Goal: Task Accomplishment & Management: Use online tool/utility

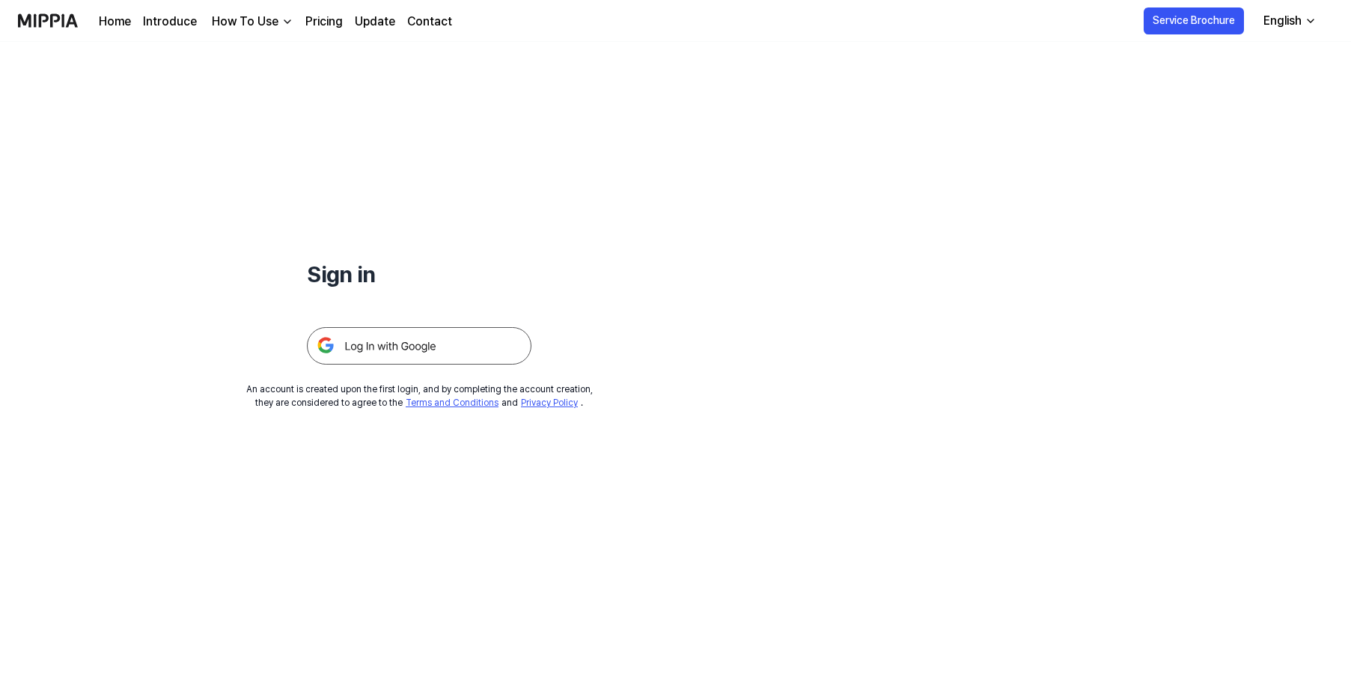
click at [418, 349] on img at bounding box center [419, 345] width 224 height 37
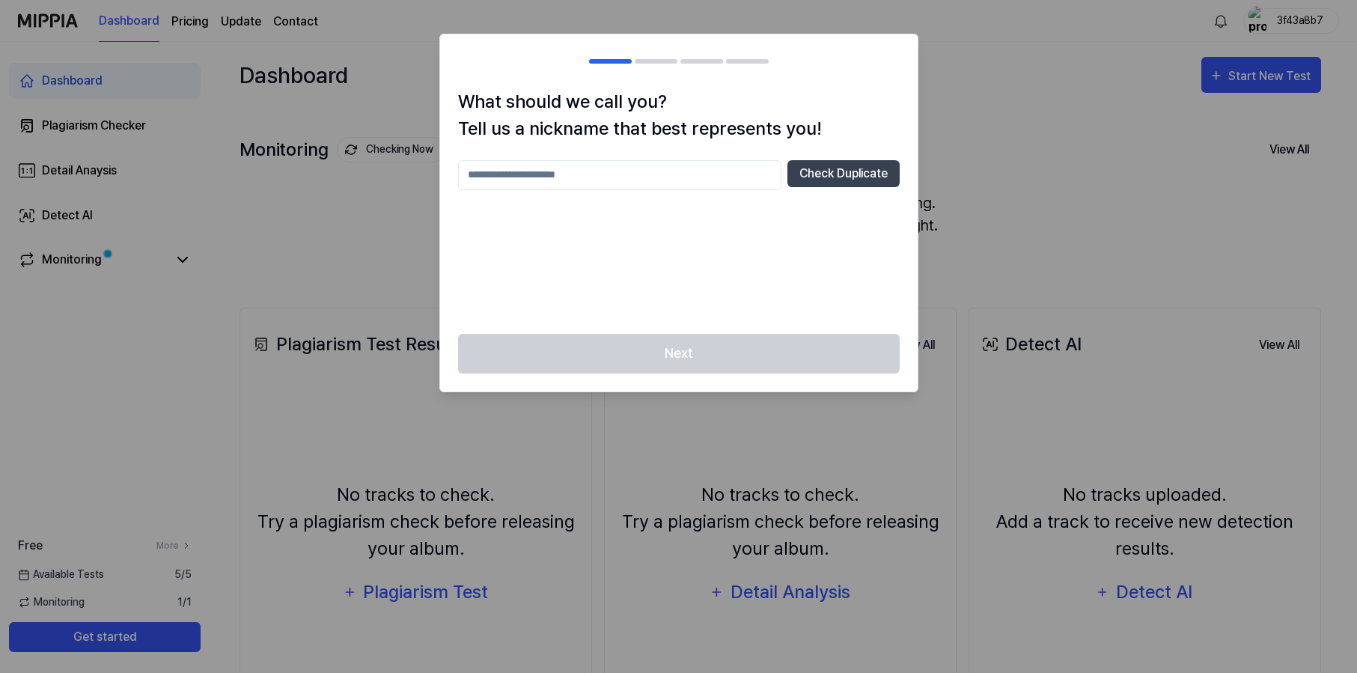
click at [698, 170] on input "text" at bounding box center [619, 175] width 323 height 30
type input "***"
click at [843, 174] on button "Check Duplicate" at bounding box center [843, 173] width 112 height 27
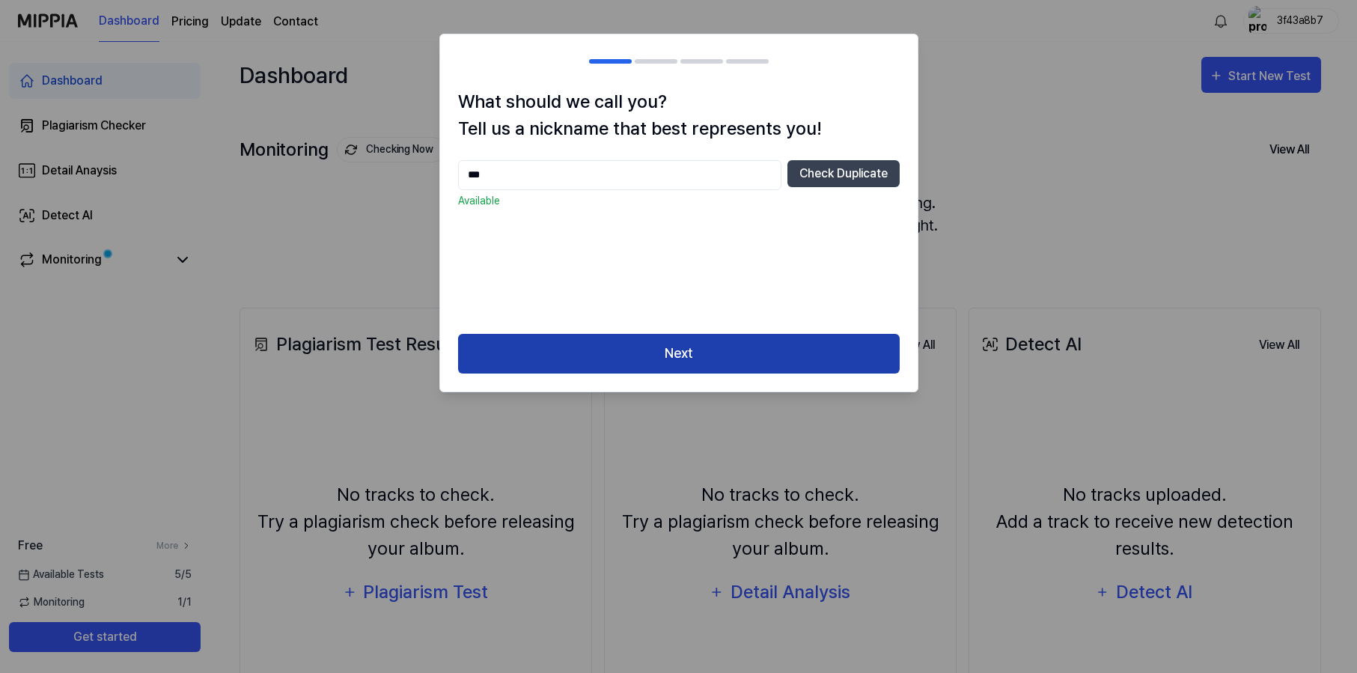
click at [730, 351] on button "Next" at bounding box center [678, 354] width 441 height 40
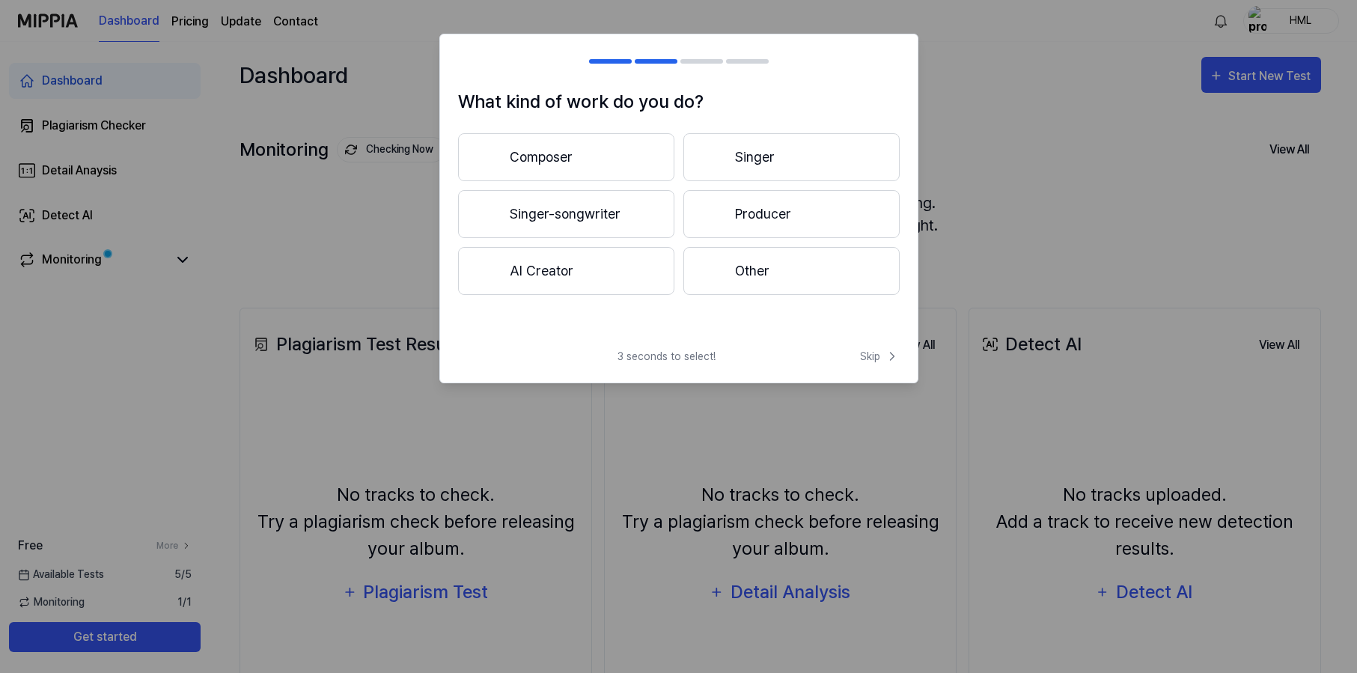
click at [568, 155] on button "Composer" at bounding box center [566, 157] width 216 height 48
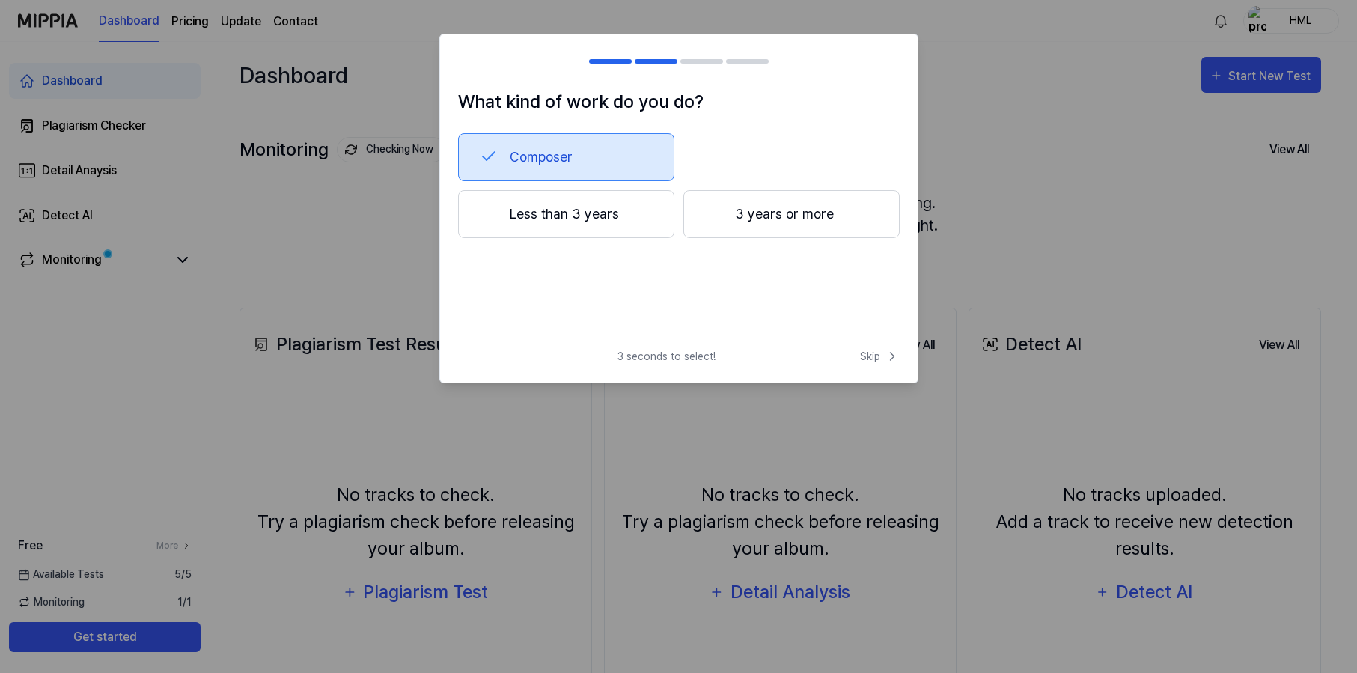
click at [734, 223] on button "3 years or more" at bounding box center [791, 214] width 216 height 48
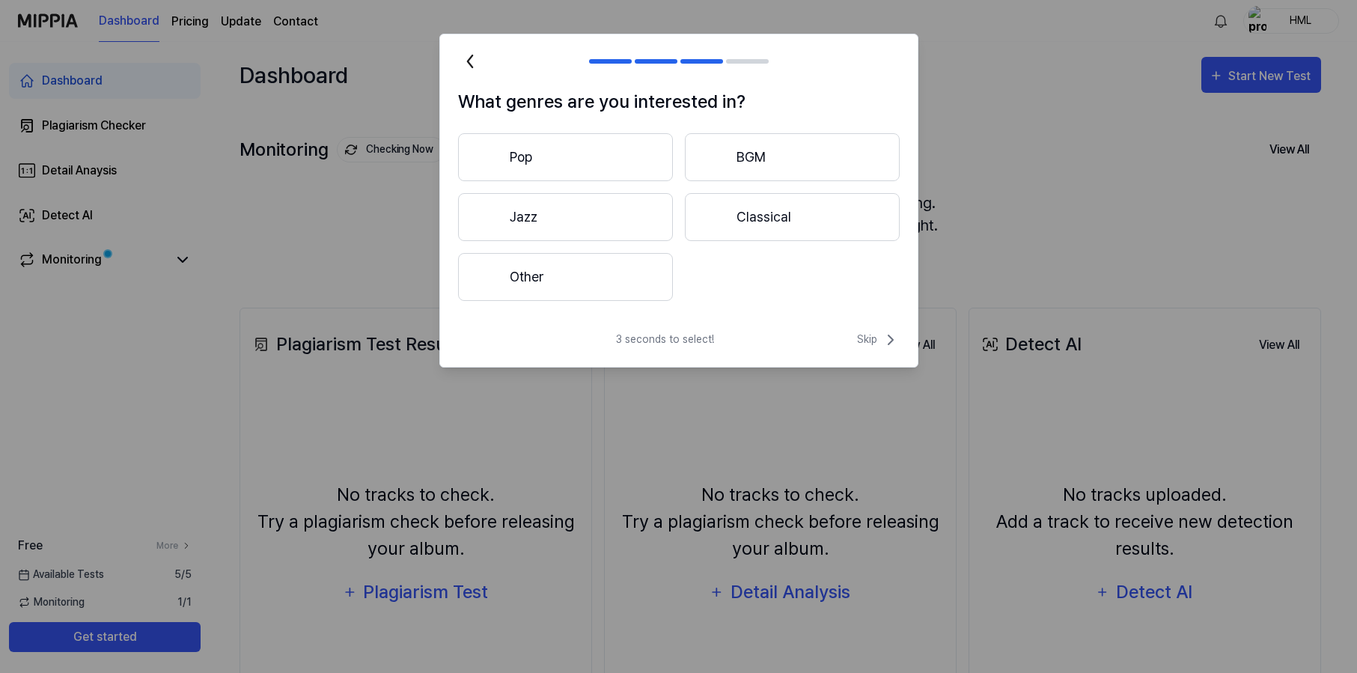
click at [634, 272] on button "Other" at bounding box center [565, 277] width 215 height 48
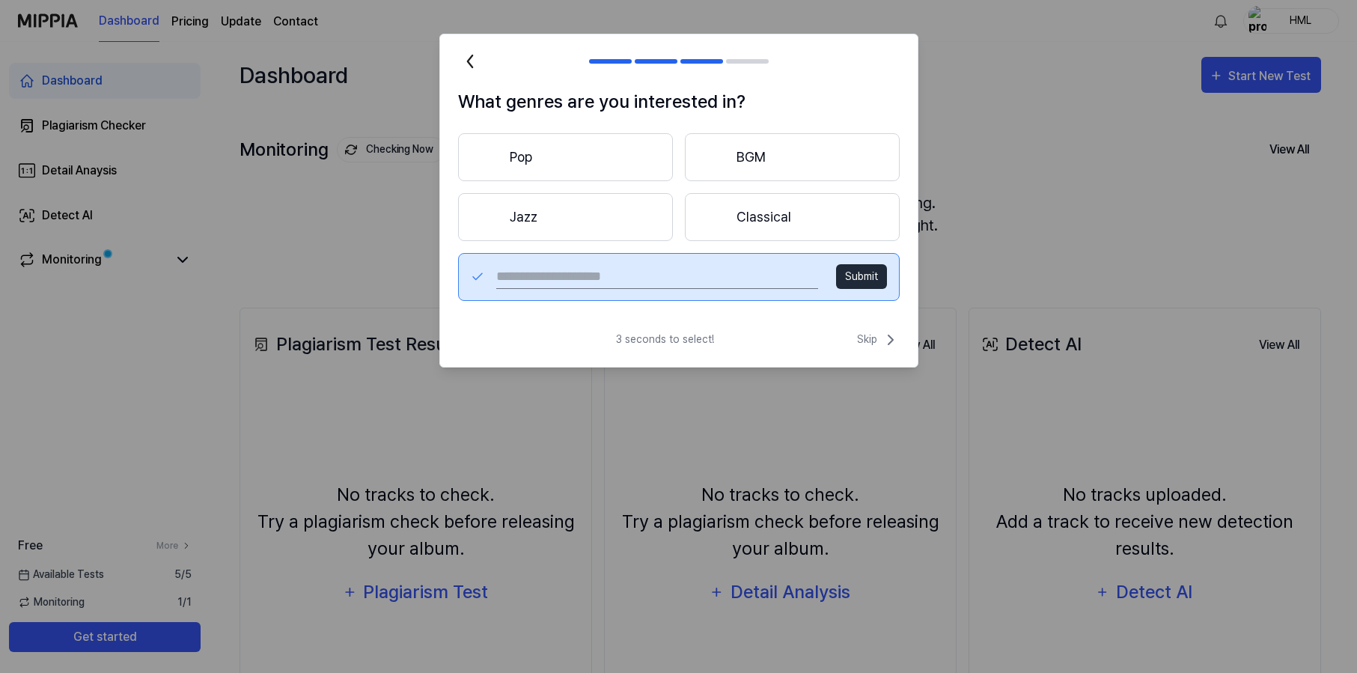
click at [875, 278] on button "Submit" at bounding box center [861, 276] width 51 height 25
click at [702, 274] on input "text" at bounding box center [656, 277] width 321 height 24
type input "**********"
click at [864, 280] on button "Submit" at bounding box center [861, 276] width 51 height 25
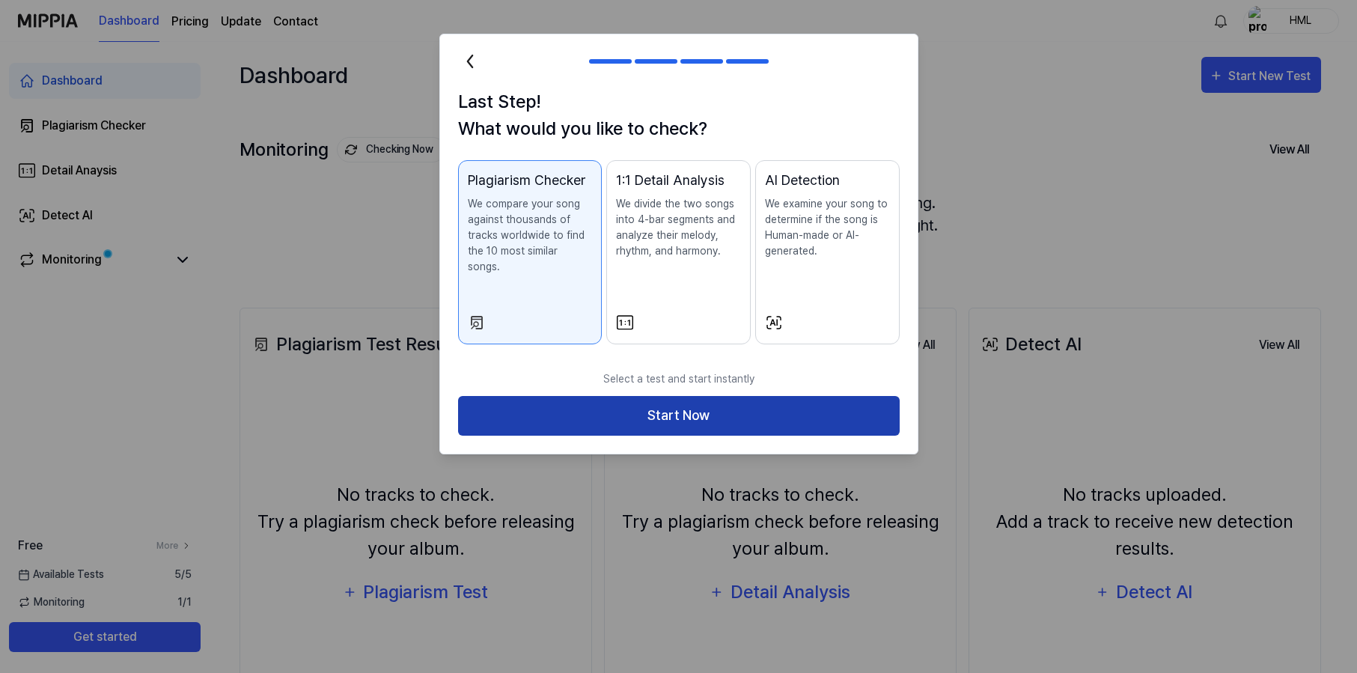
click at [744, 396] on button "Start Now" at bounding box center [678, 416] width 441 height 40
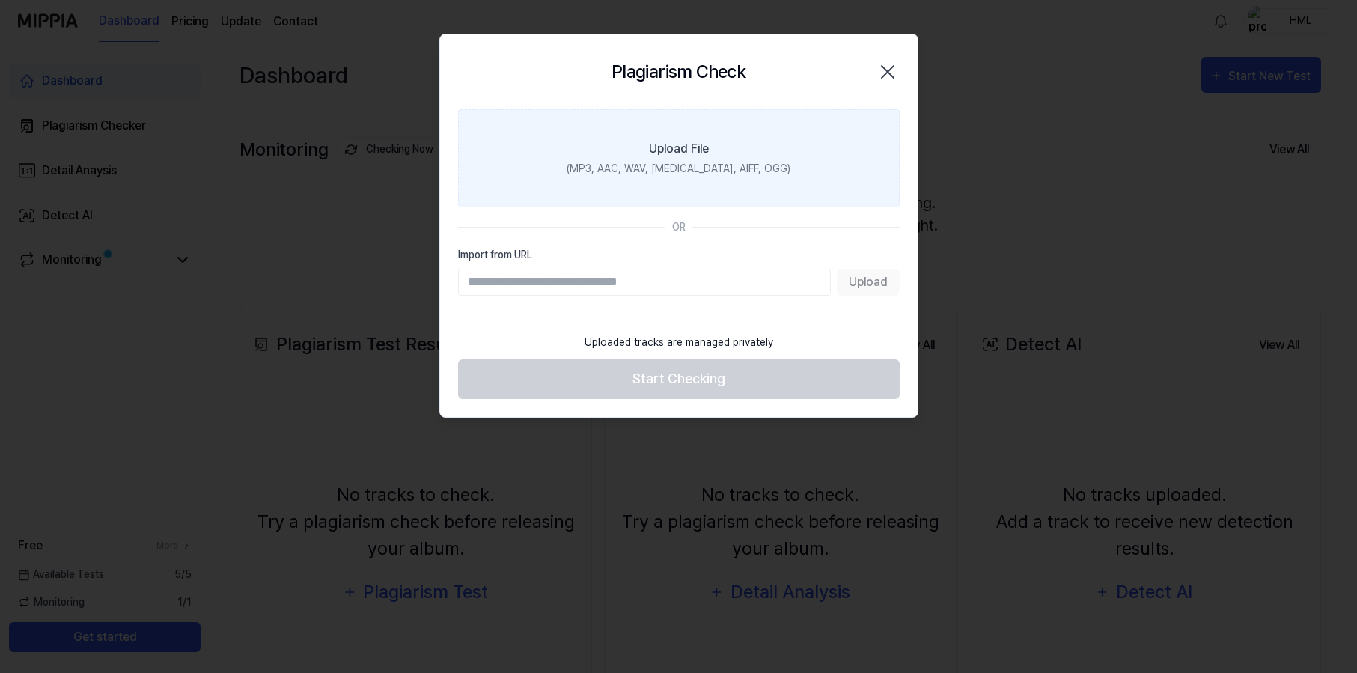
paste input "**********"
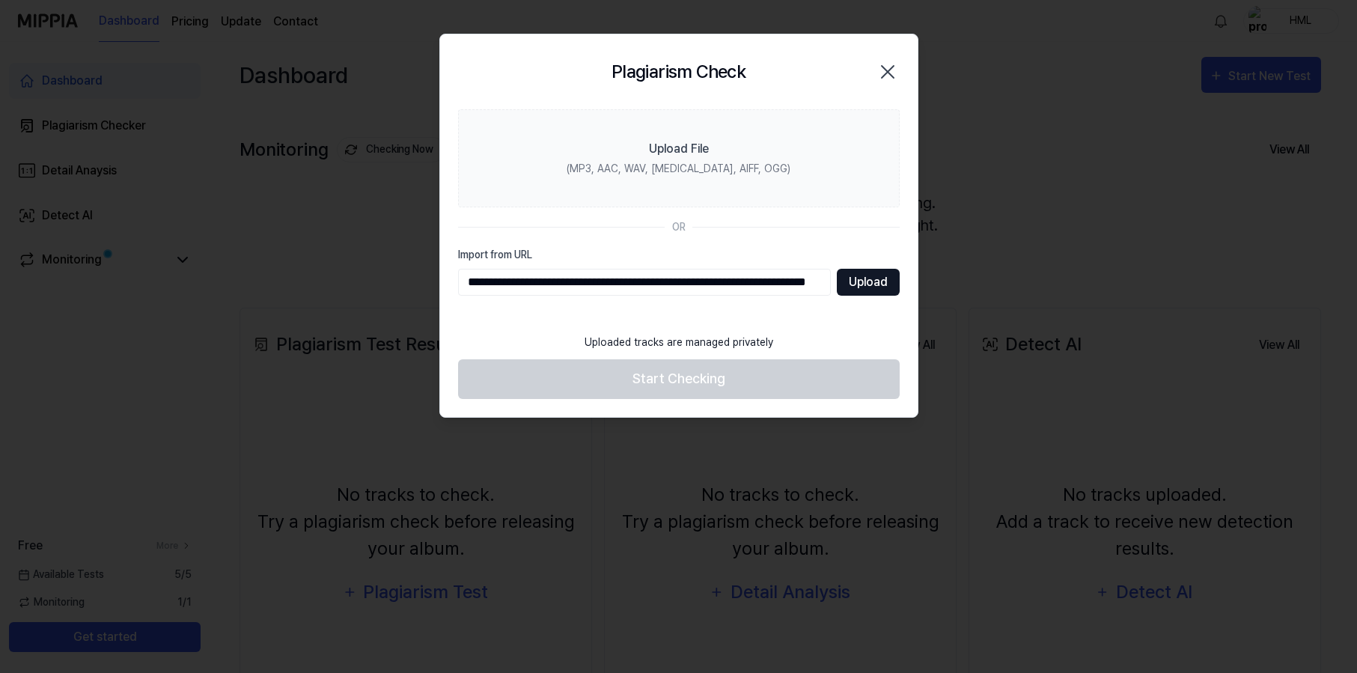
type input "**********"
click at [857, 295] on button "Upload" at bounding box center [868, 282] width 63 height 27
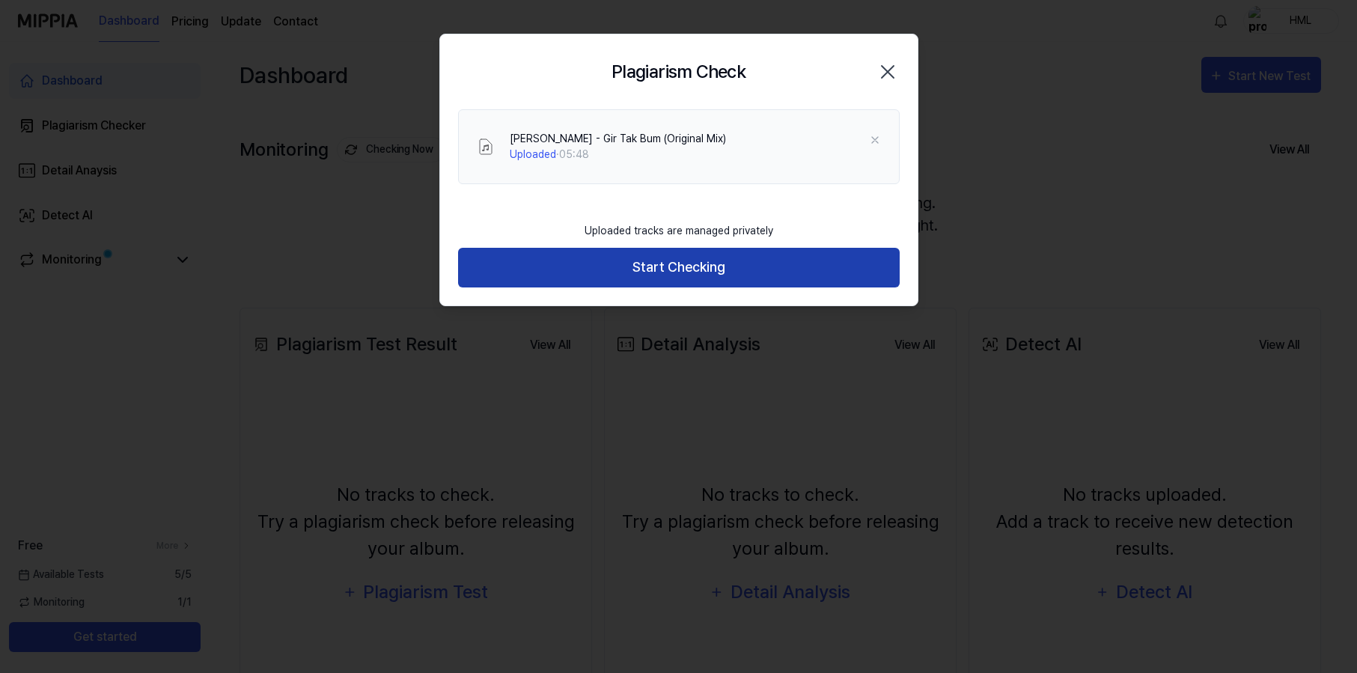
click at [660, 274] on button "Start Checking" at bounding box center [678, 268] width 441 height 40
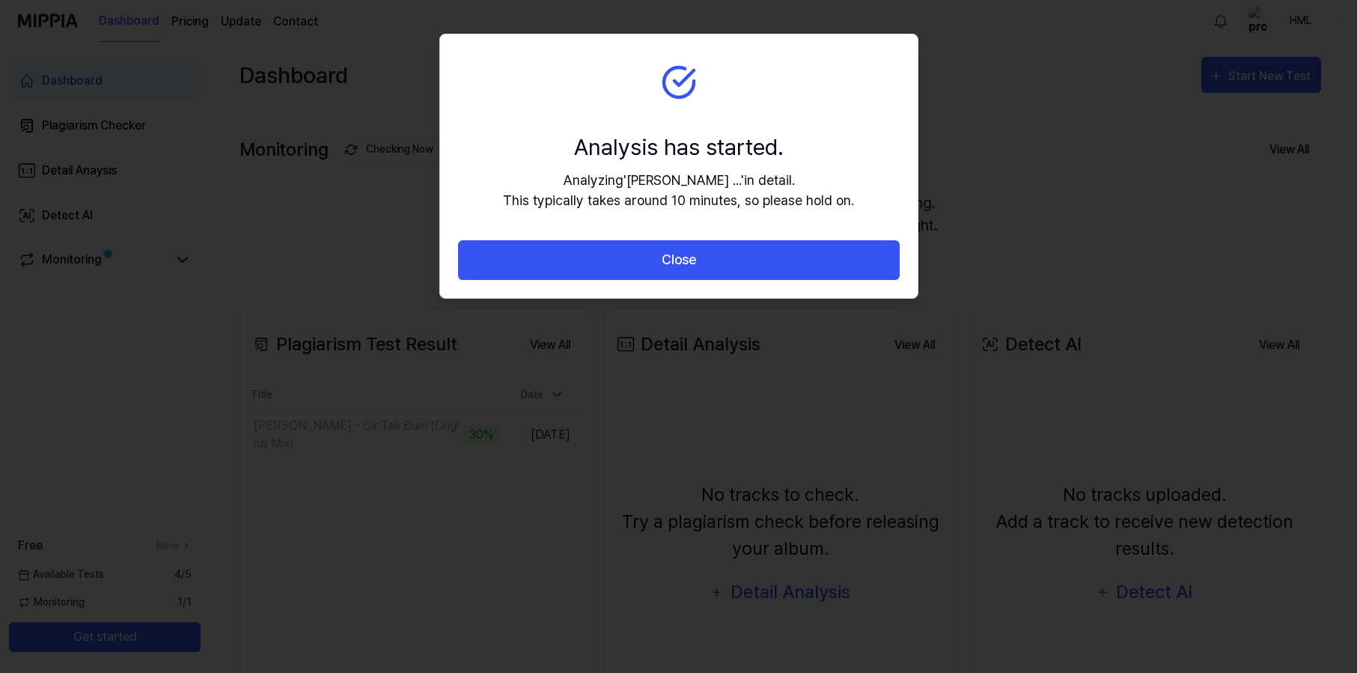
click at [1023, 266] on div at bounding box center [678, 336] width 1357 height 673
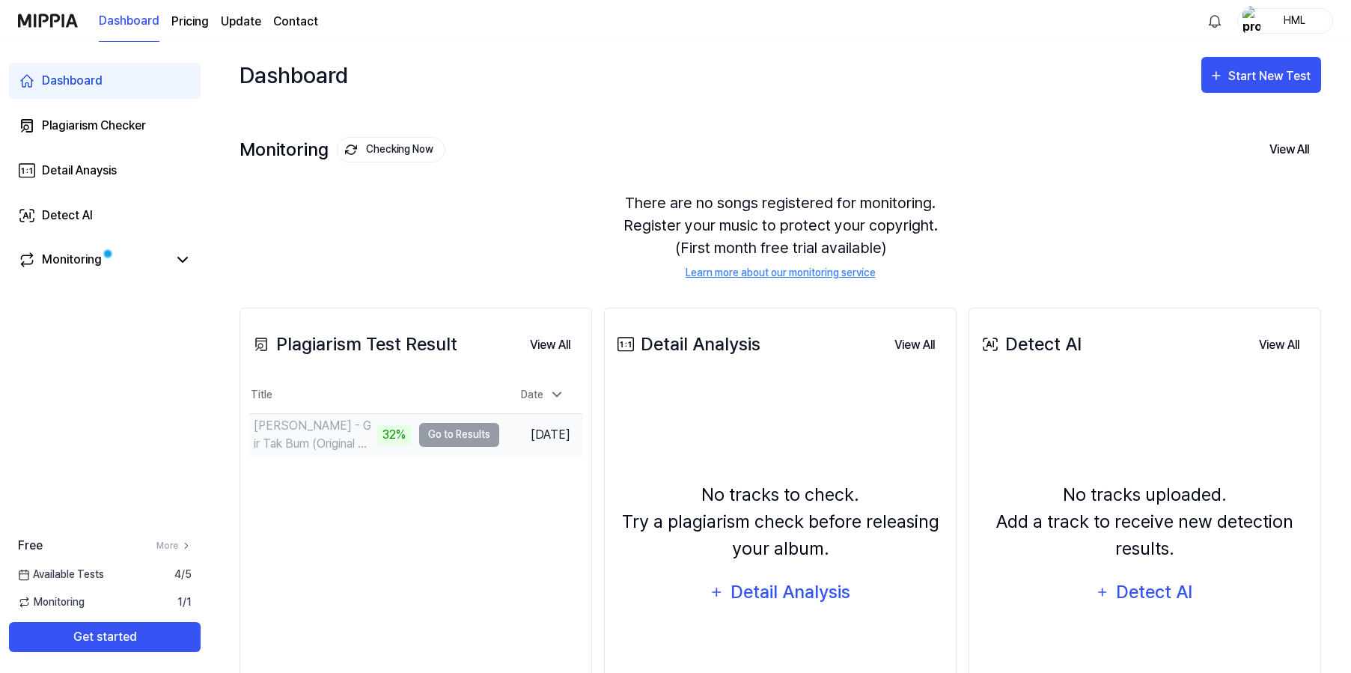
click at [457, 440] on td "[PERSON_NAME] - Gir Tak Bum (Original Mix) 32% Go to Results" at bounding box center [374, 435] width 250 height 42
click at [304, 426] on div "[PERSON_NAME] - Gir Tak Bum (Original Mix)" at bounding box center [313, 435] width 119 height 36
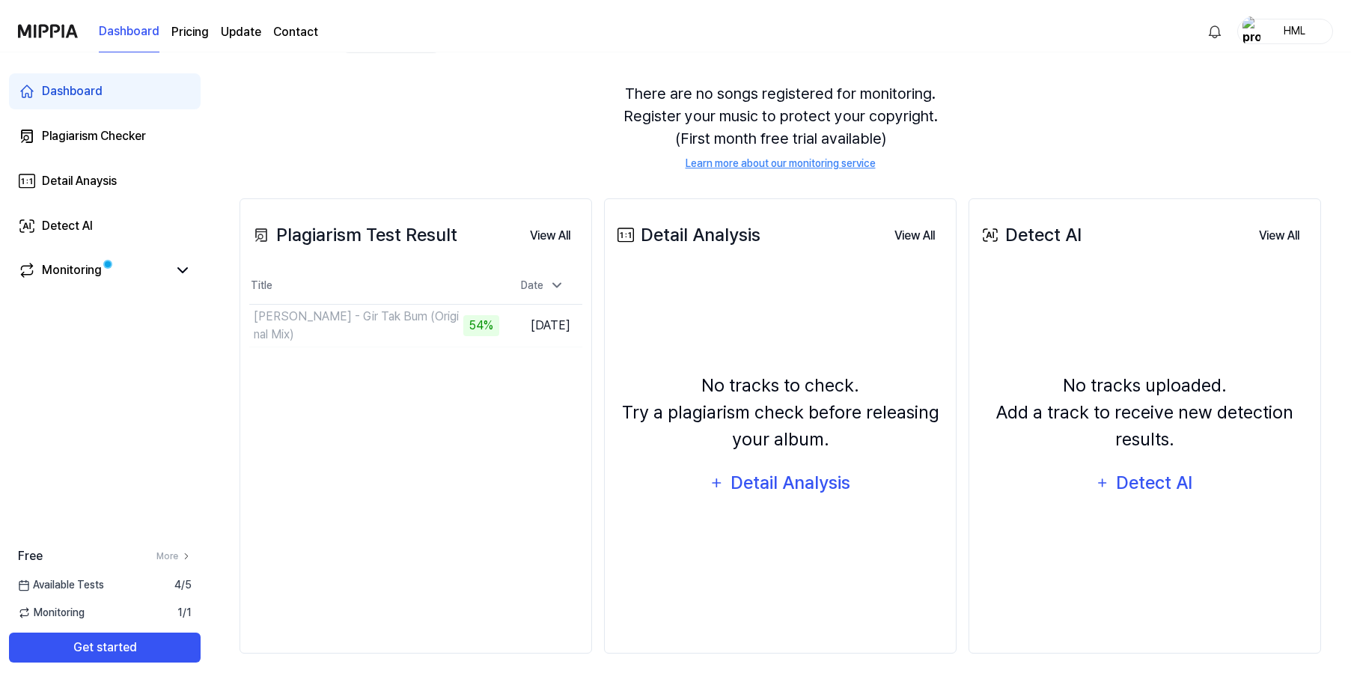
scroll to position [109, 0]
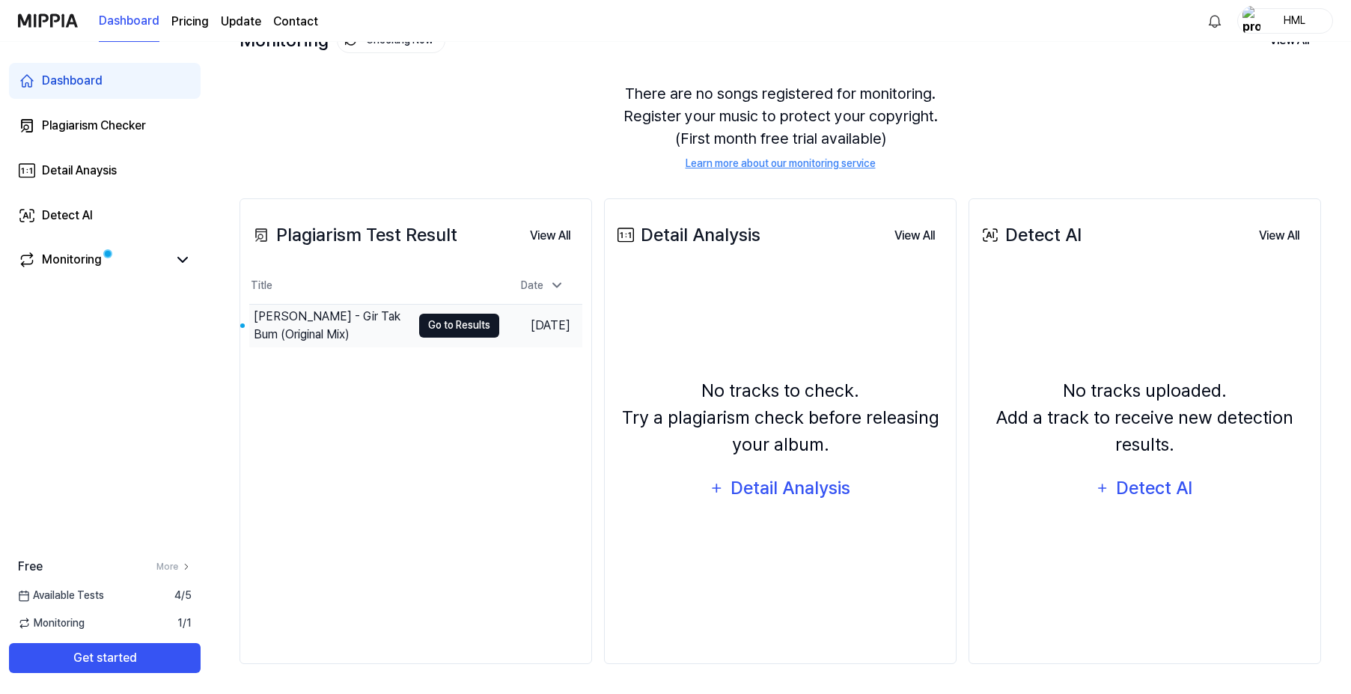
click at [419, 336] on button "Go to Results" at bounding box center [459, 326] width 80 height 24
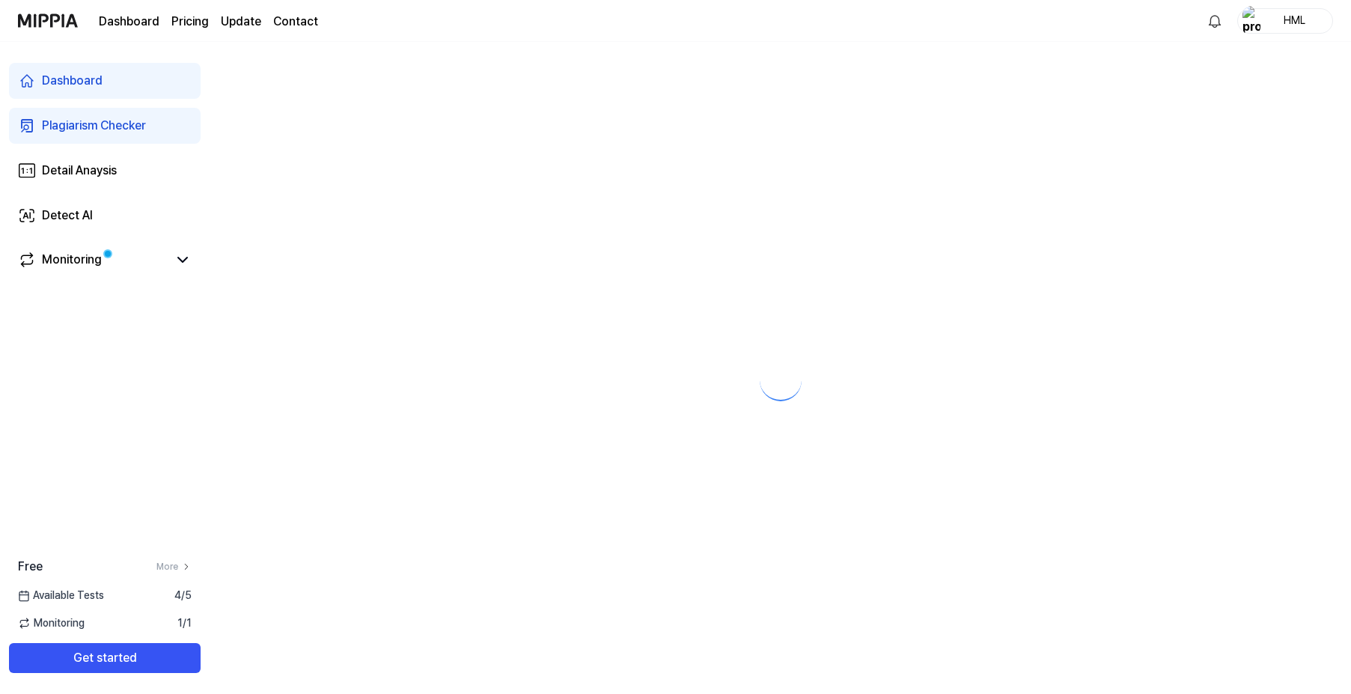
scroll to position [0, 0]
click at [438, 328] on div at bounding box center [783, 368] width 1147 height 652
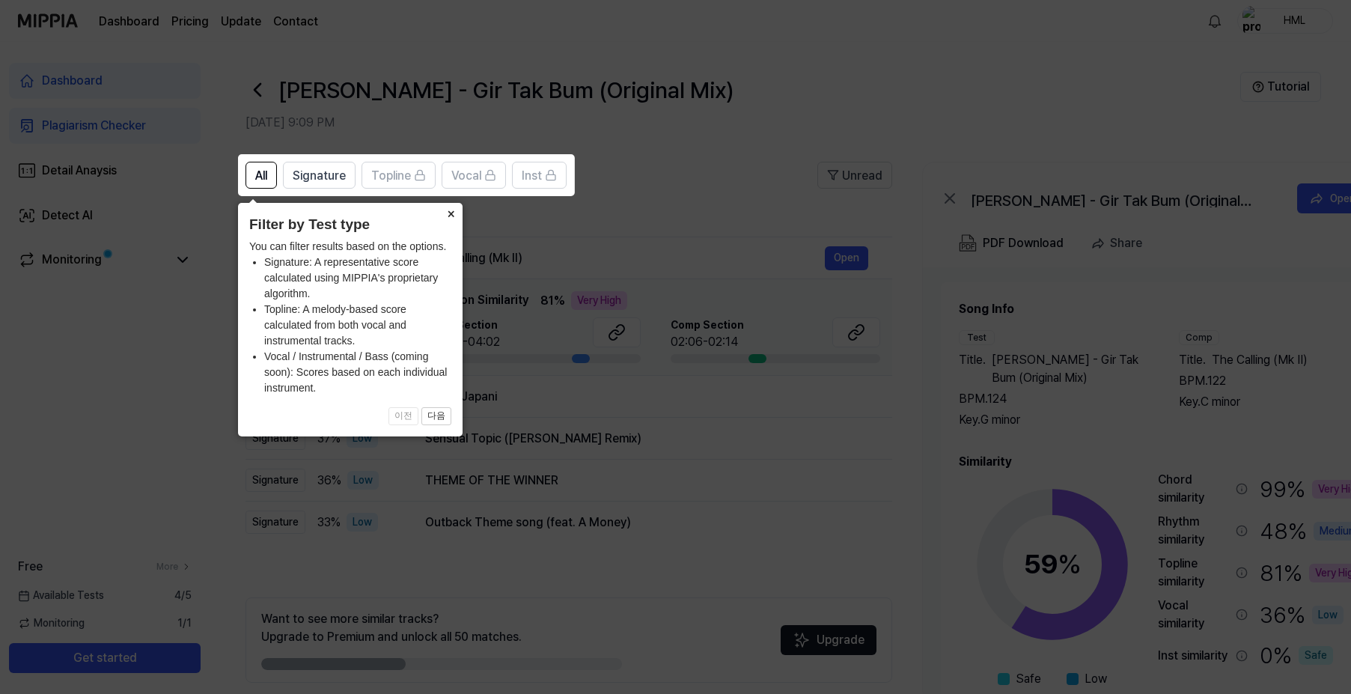
click at [453, 220] on button "×" at bounding box center [450, 213] width 24 height 21
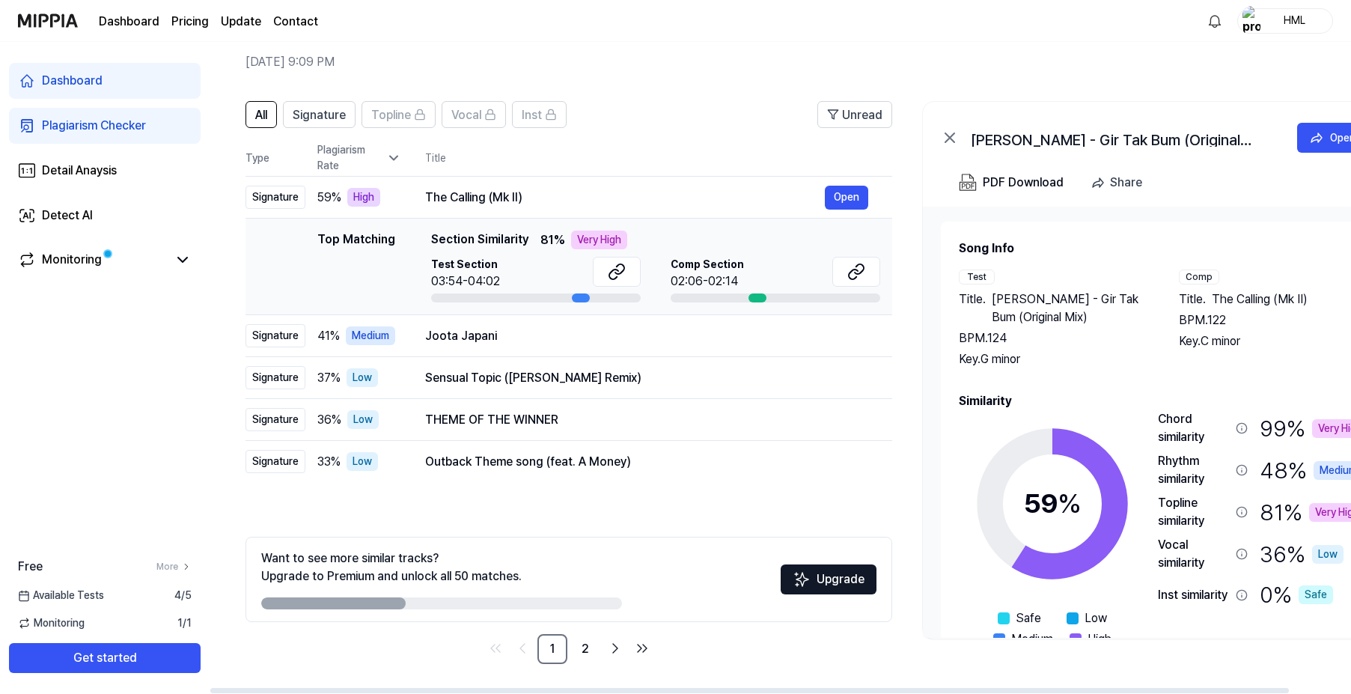
scroll to position [61, 0]
click at [586, 650] on link "2" at bounding box center [585, 649] width 30 height 30
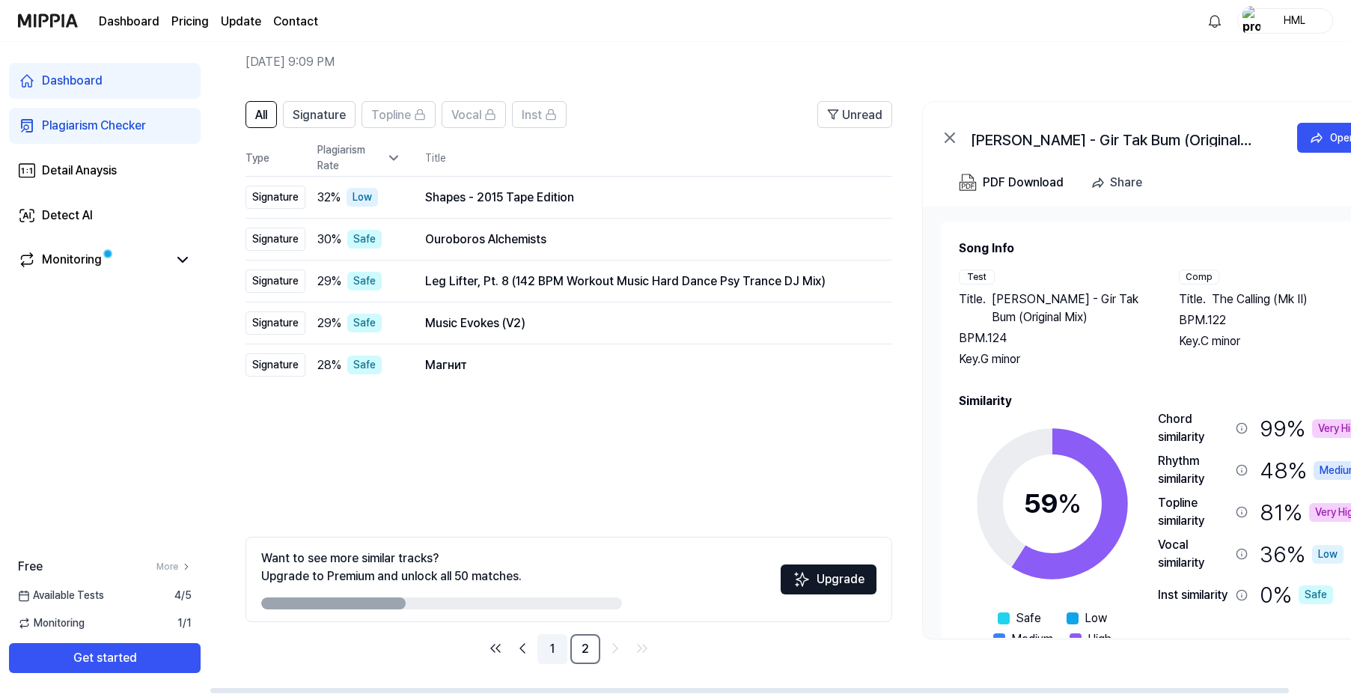
click at [553, 653] on link "1" at bounding box center [552, 649] width 30 height 30
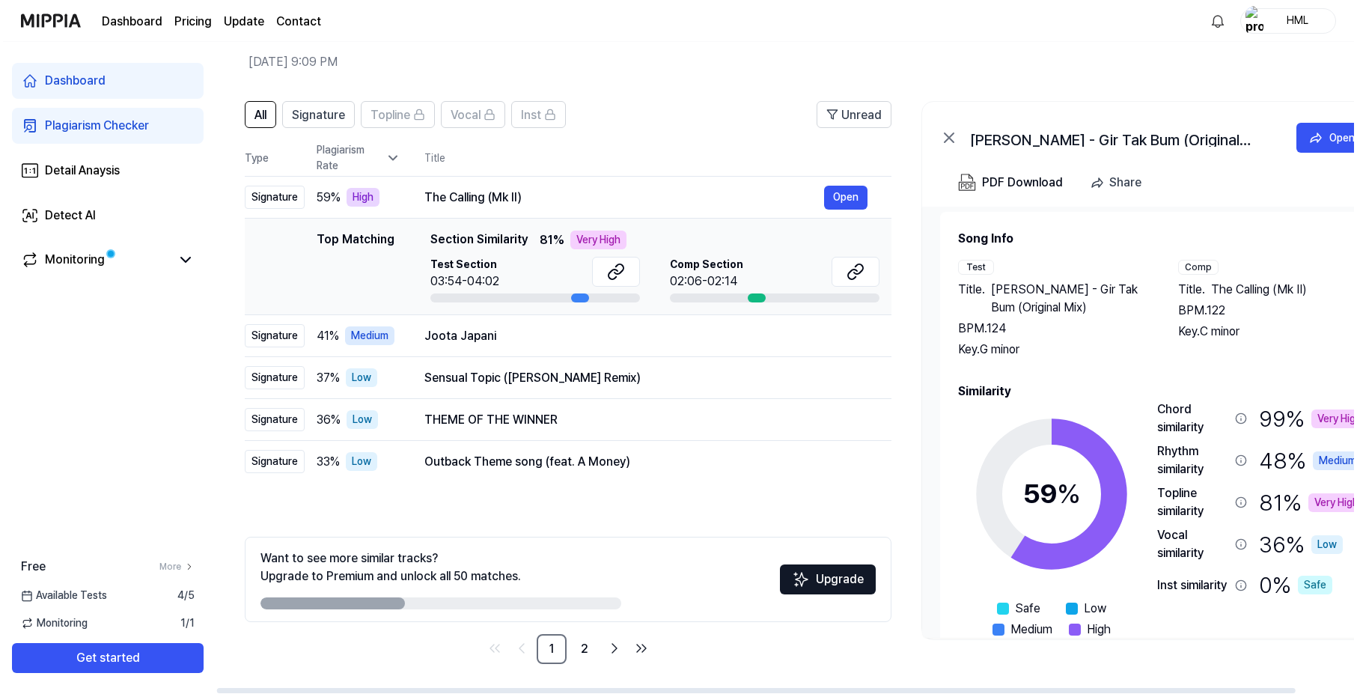
scroll to position [5, 0]
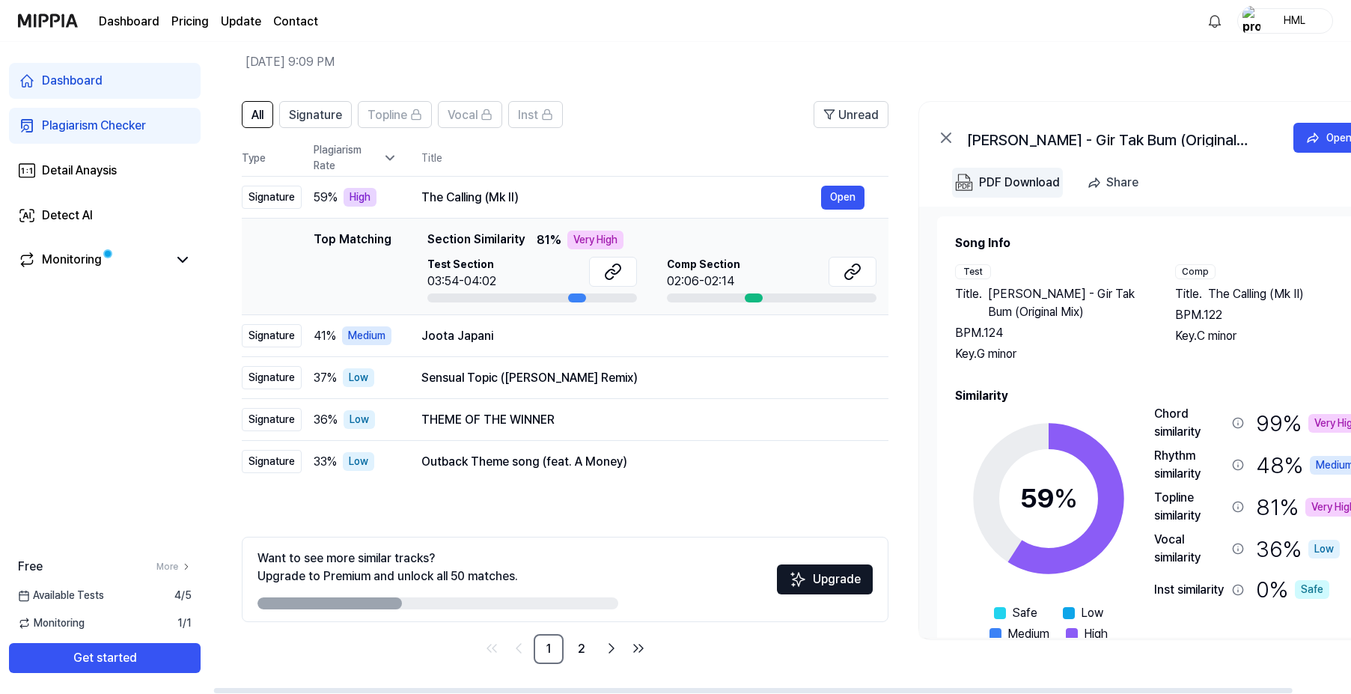
click at [994, 181] on div "PDF Download" at bounding box center [1019, 182] width 81 height 19
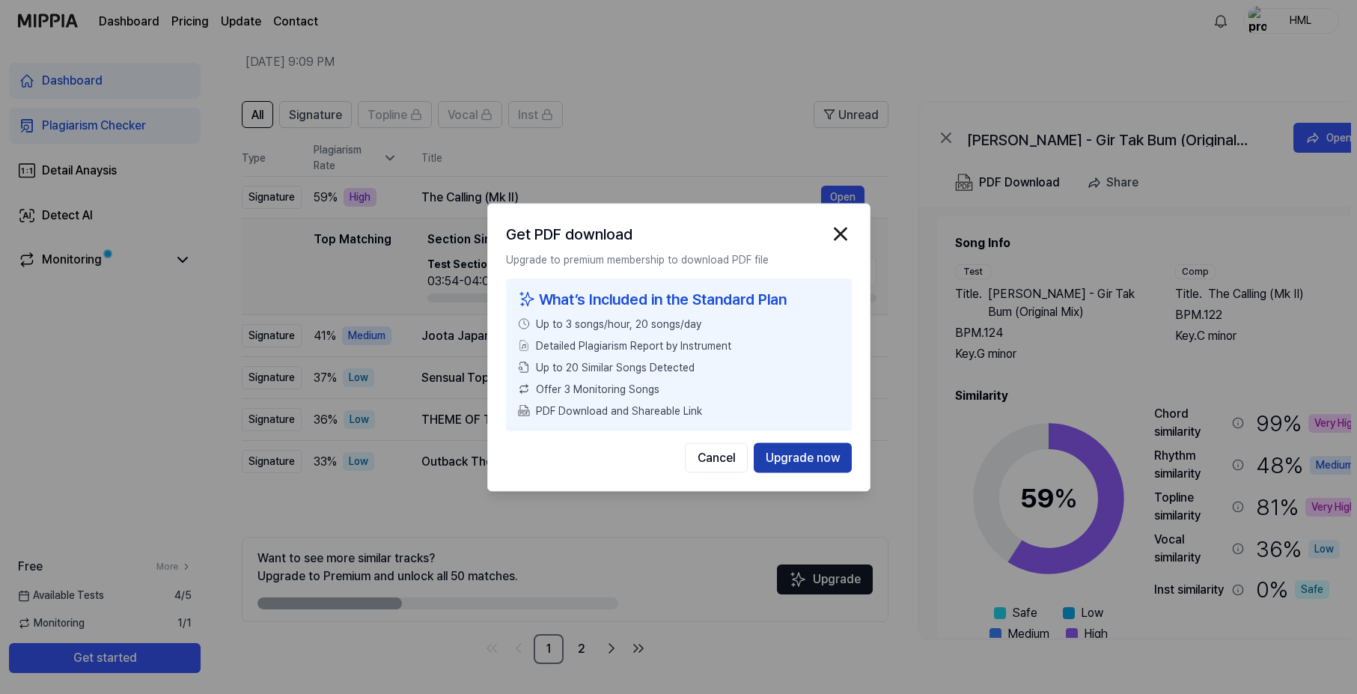
click at [777, 462] on button "Upgrade now" at bounding box center [802, 457] width 98 height 30
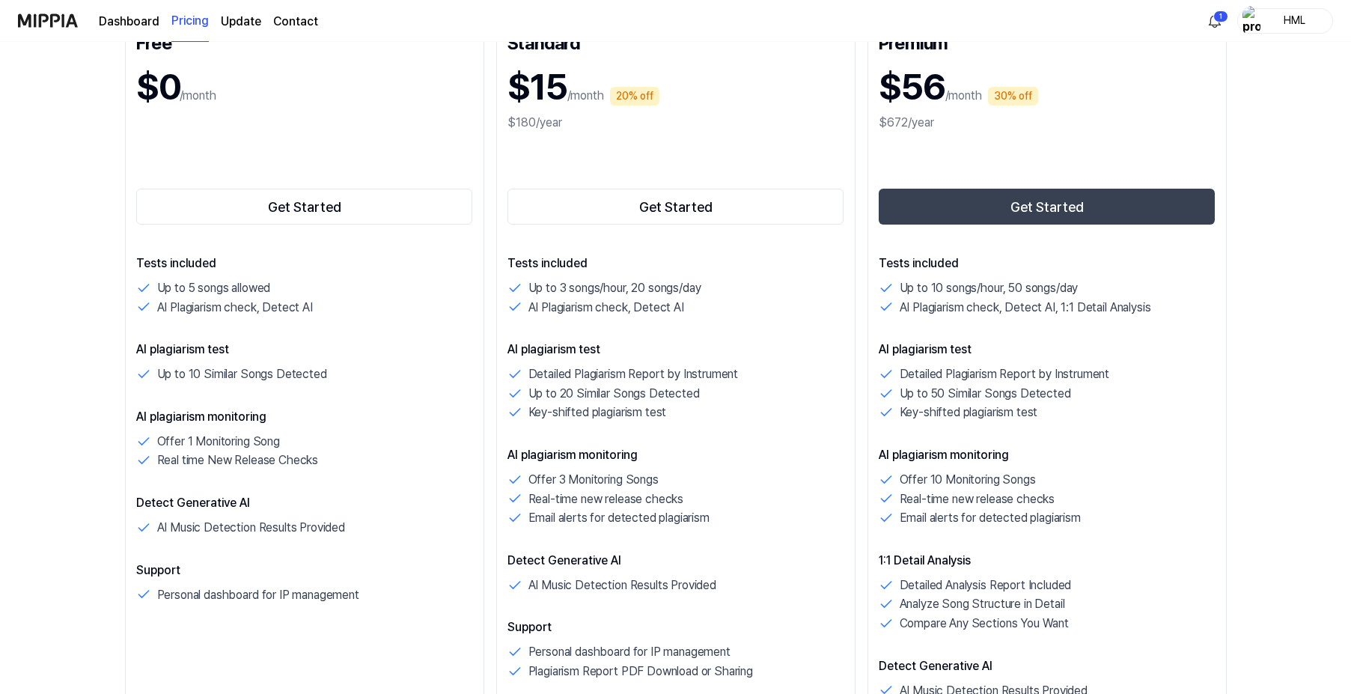
scroll to position [307, 0]
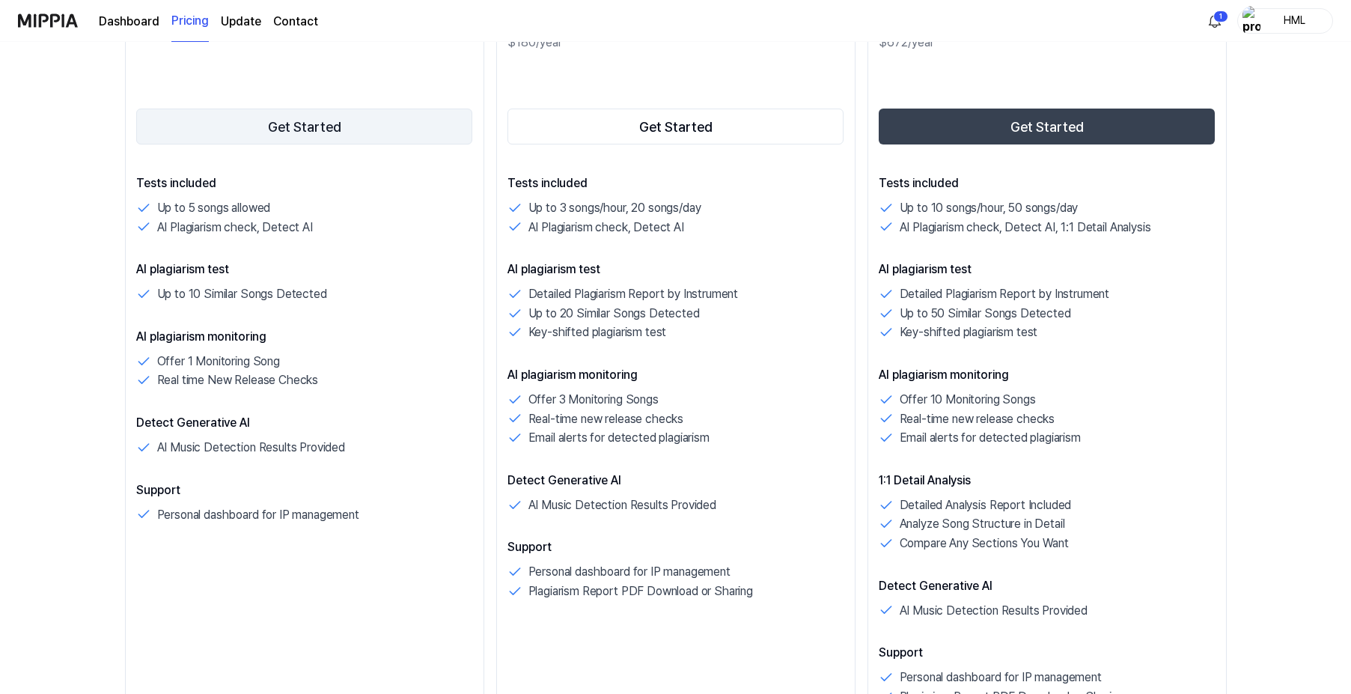
click at [230, 125] on button "Get Started" at bounding box center [304, 126] width 337 height 36
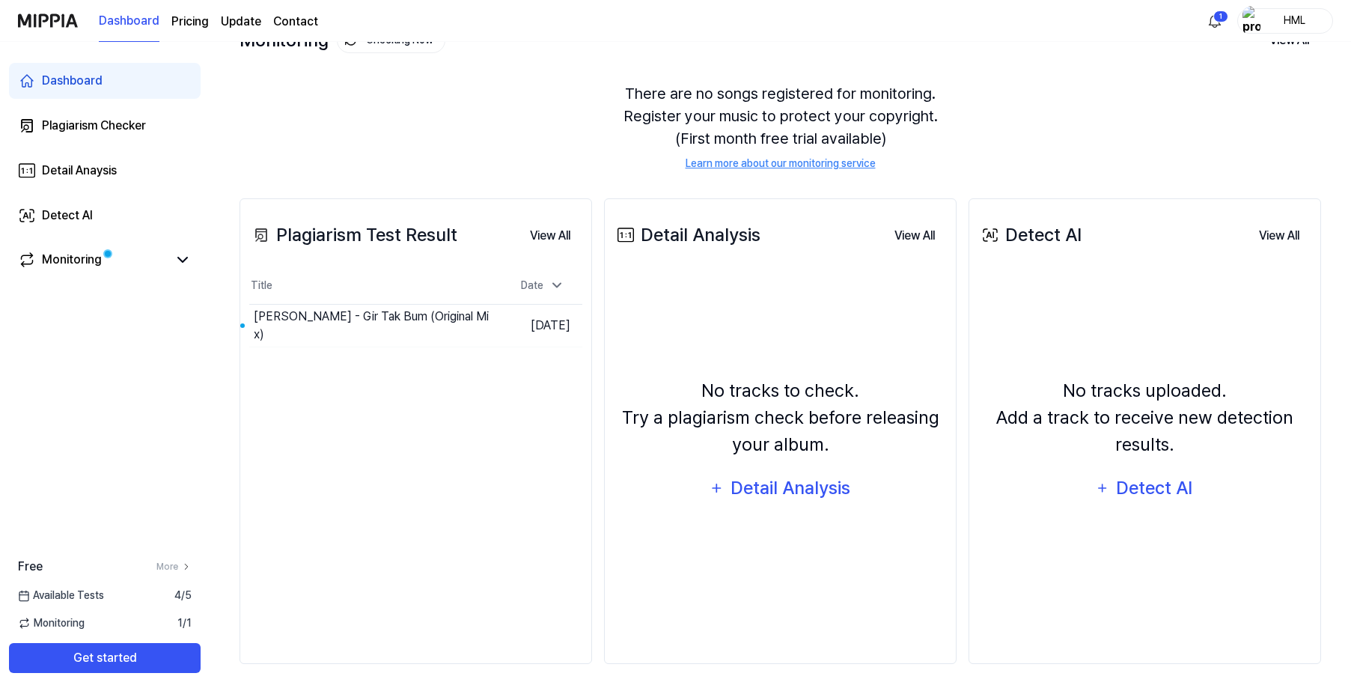
scroll to position [0, 0]
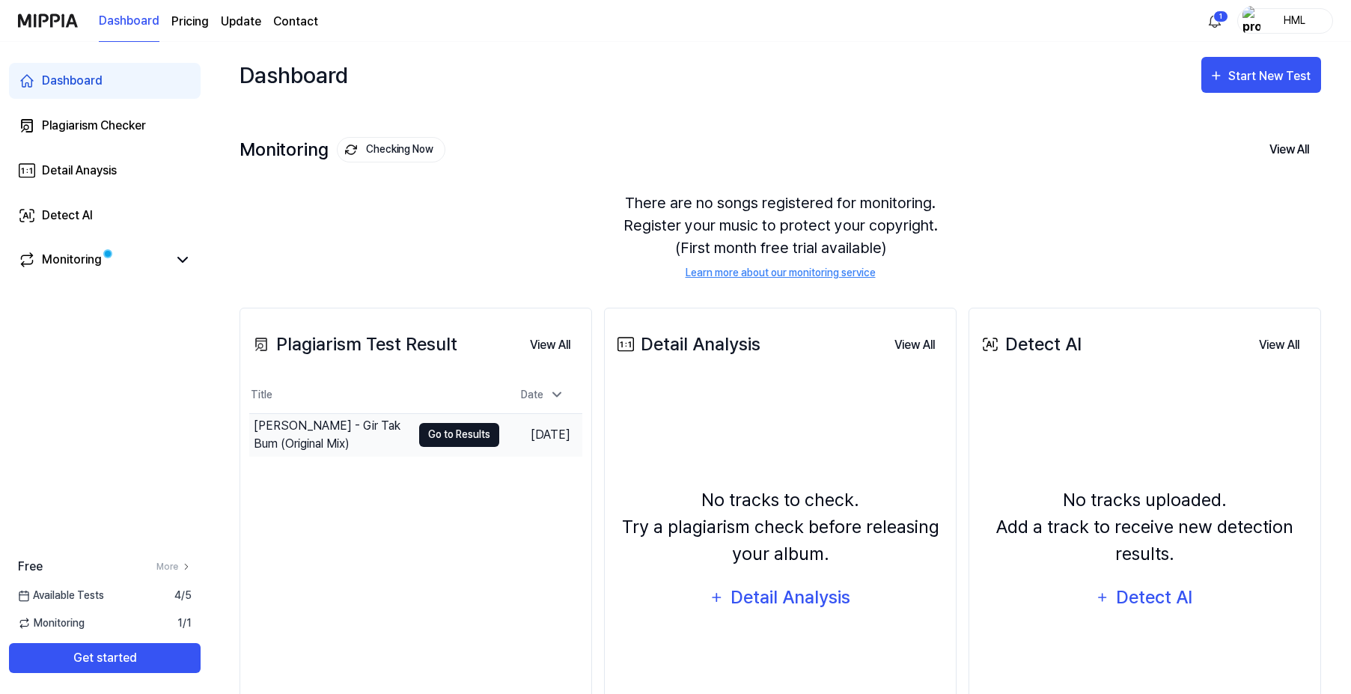
click at [426, 432] on button "Go to Results" at bounding box center [459, 435] width 80 height 24
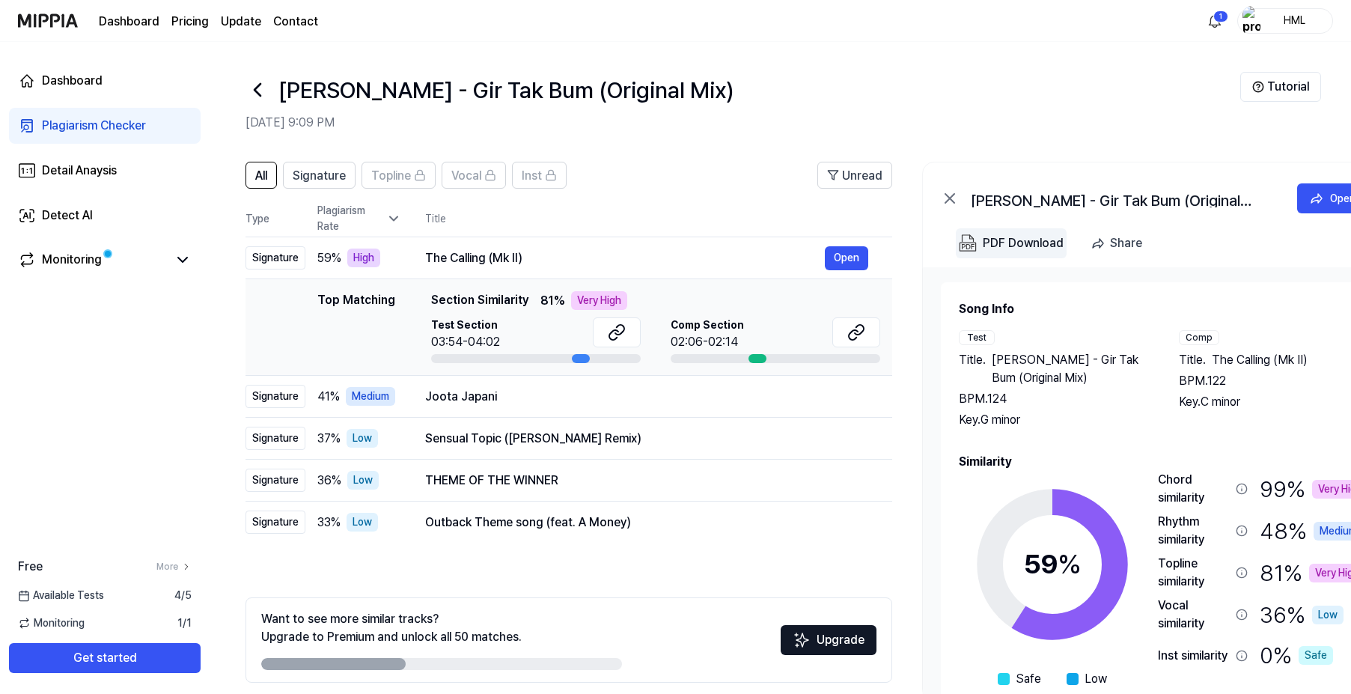
click at [1015, 237] on div "PDF Download" at bounding box center [1022, 242] width 81 height 19
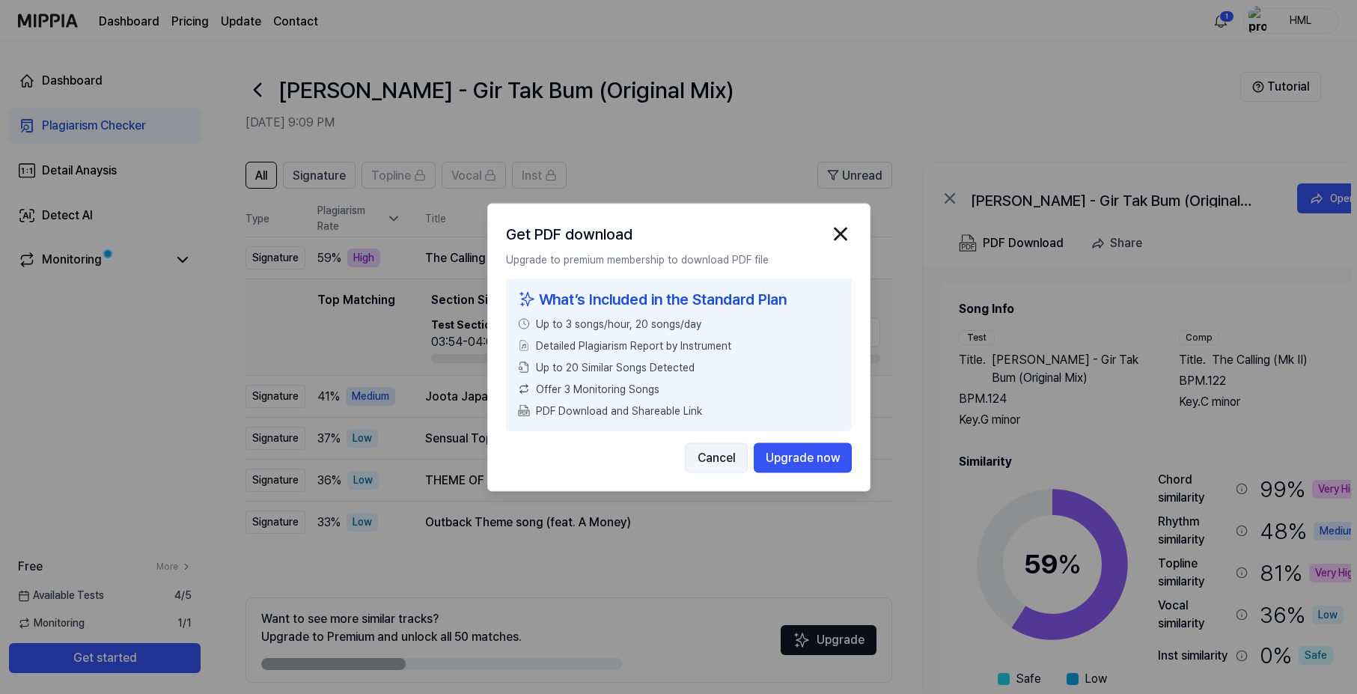
click at [736, 461] on button "Cancel" at bounding box center [716, 457] width 63 height 30
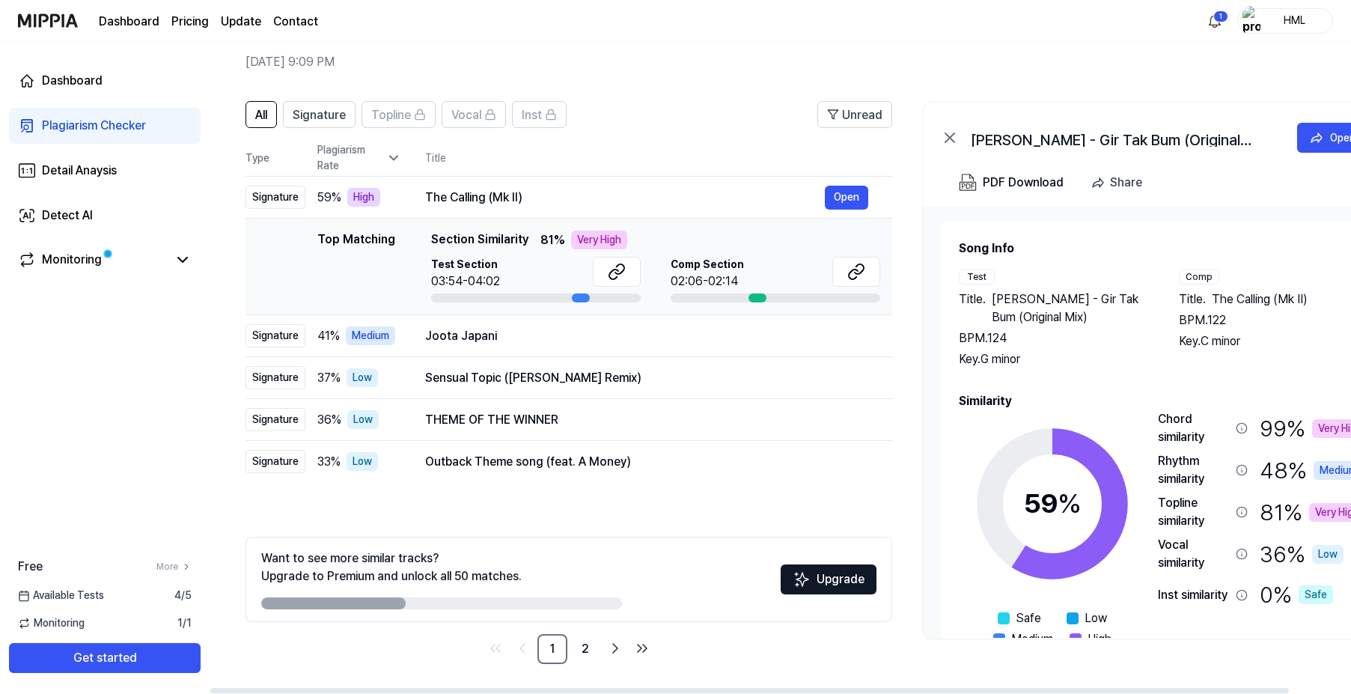
scroll to position [61, 0]
click at [1334, 140] on div "Open" at bounding box center [1342, 137] width 25 height 16
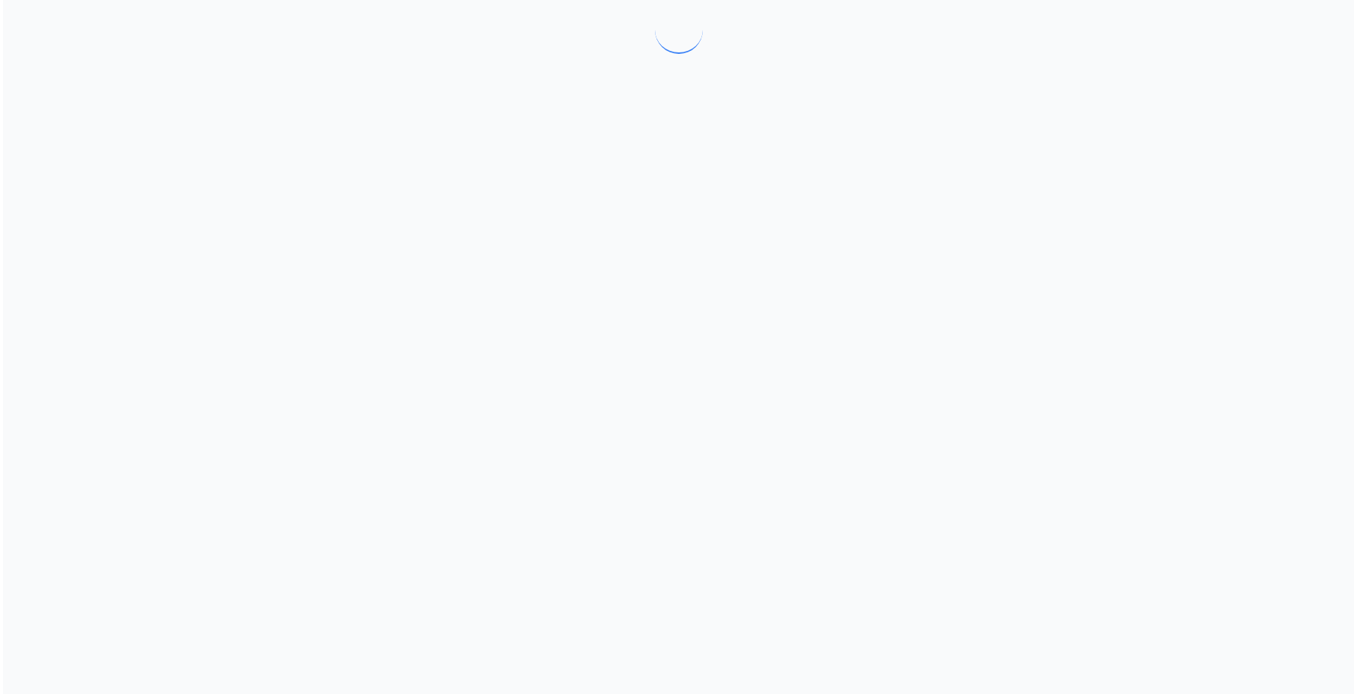
scroll to position [0, 0]
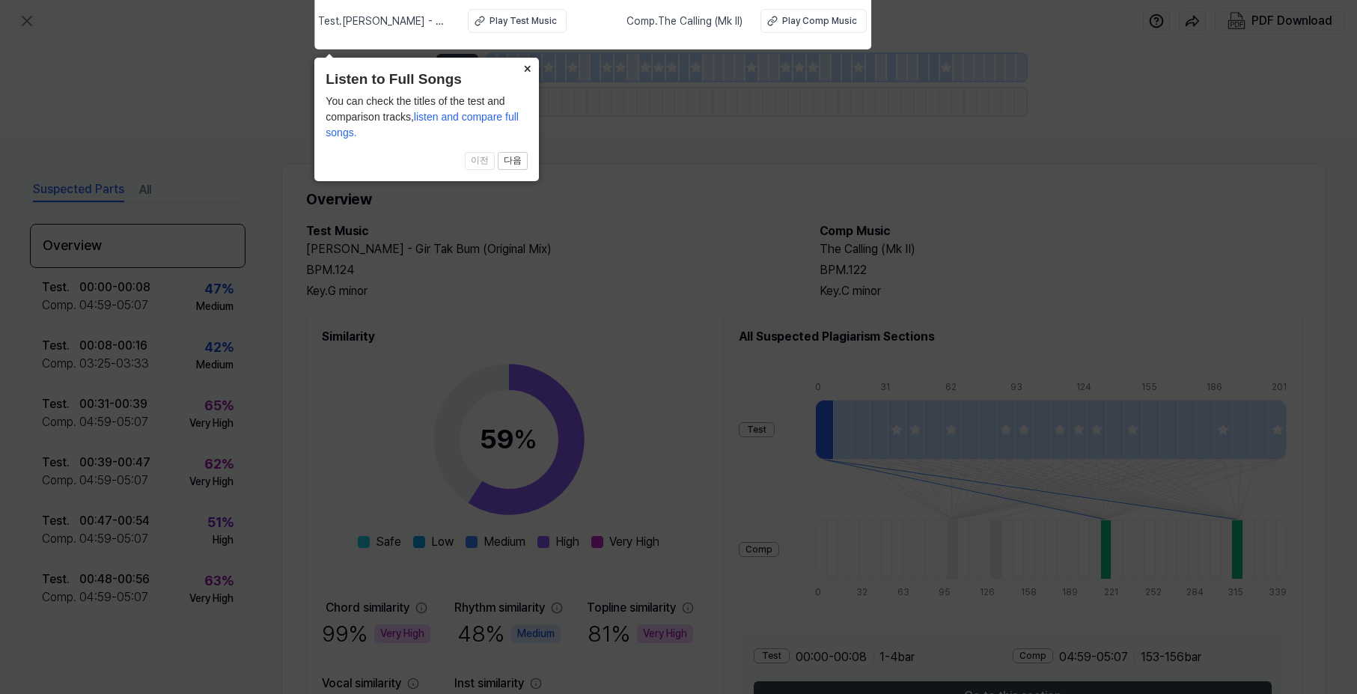
click at [529, 68] on button "×" at bounding box center [527, 68] width 24 height 21
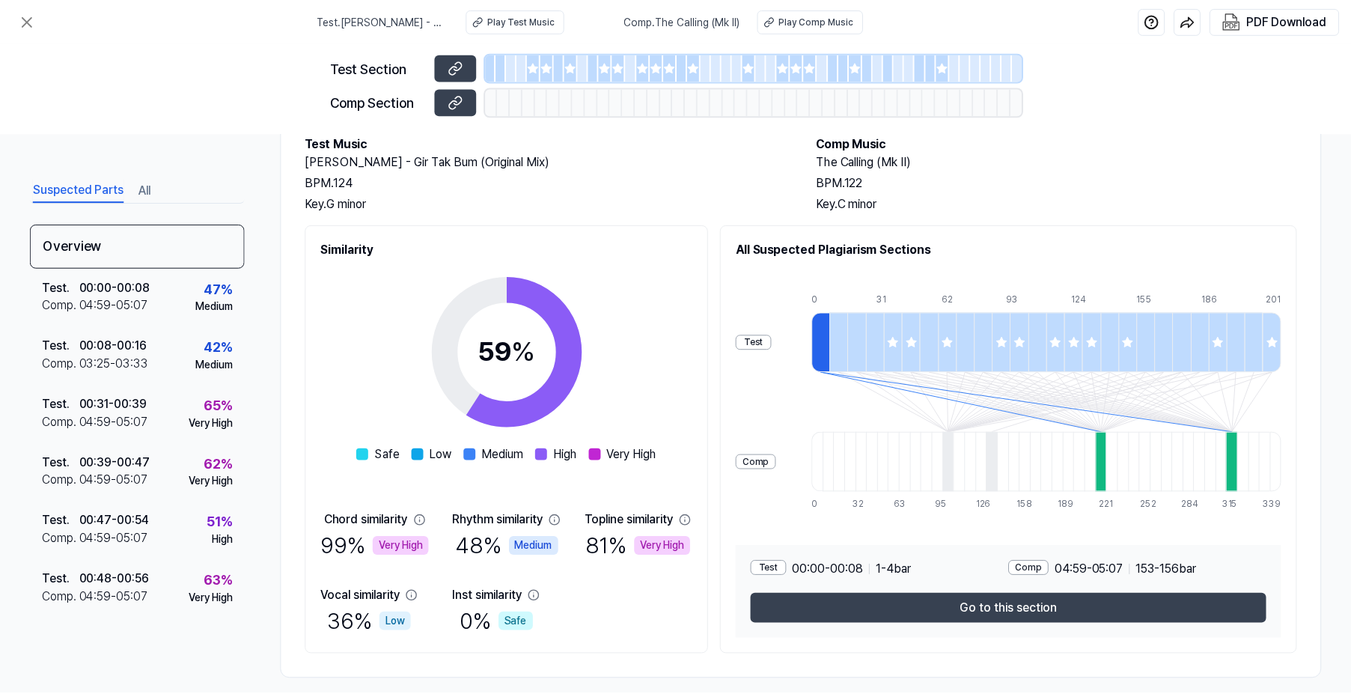
scroll to position [89, 0]
click at [1190, 20] on img "button" at bounding box center [1191, 20] width 15 height 15
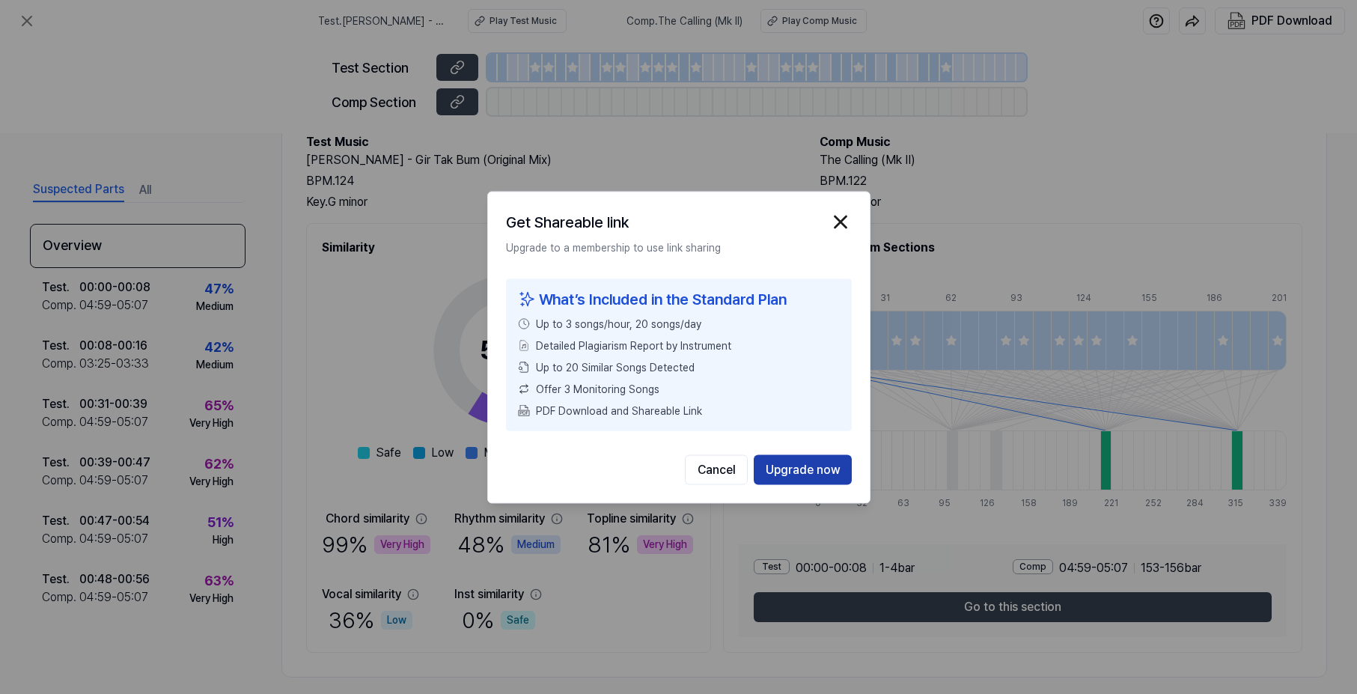
click at [792, 465] on button "Upgrade now" at bounding box center [802, 469] width 98 height 30
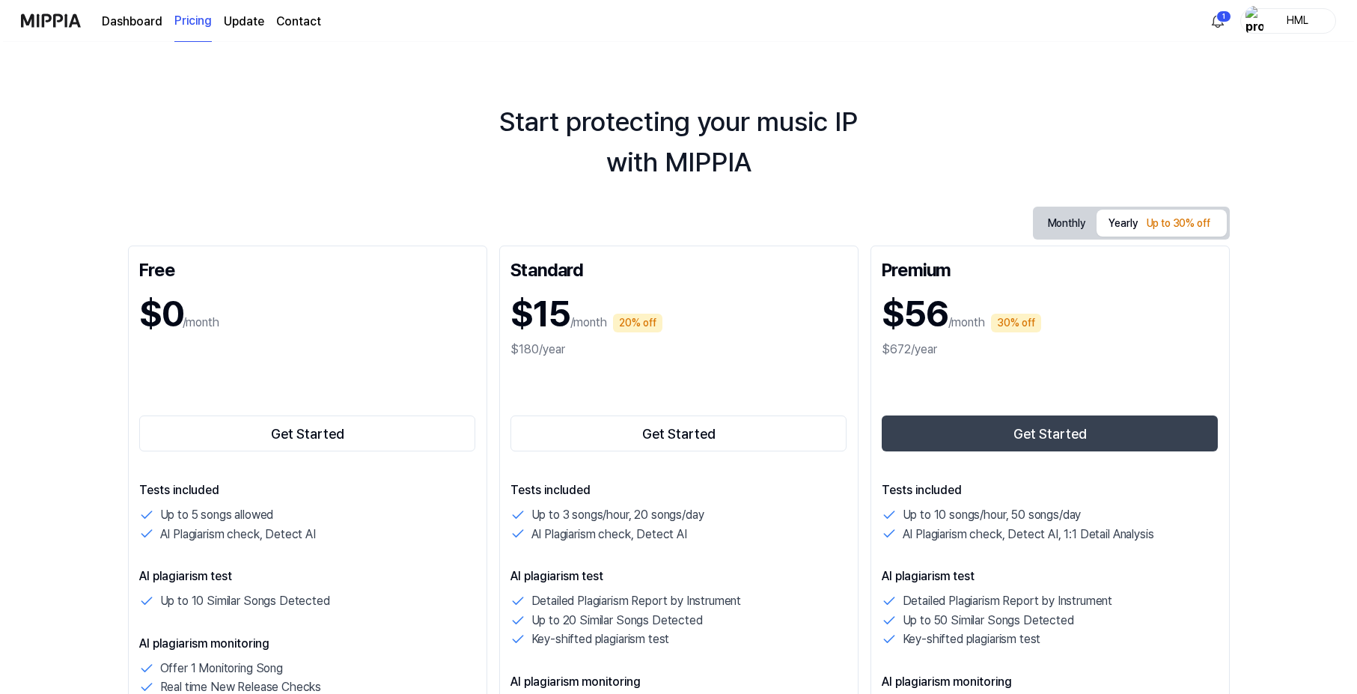
scroll to position [0, 0]
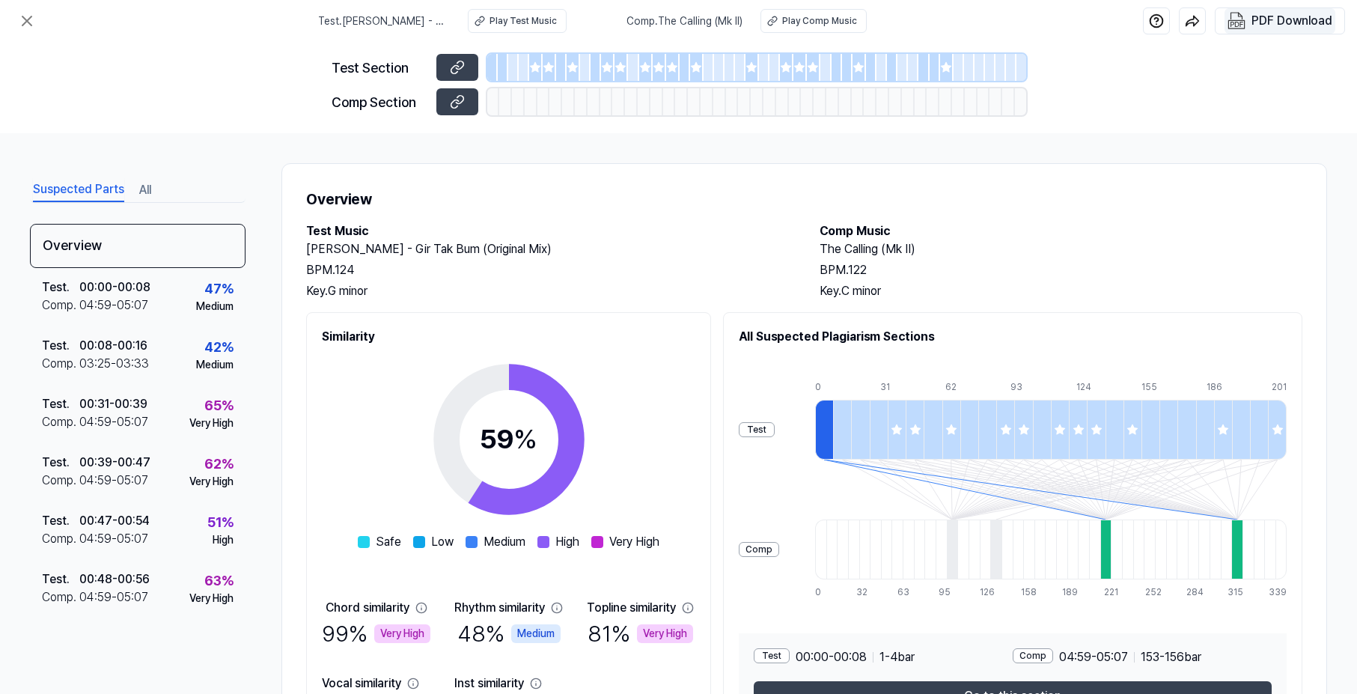
click at [1268, 29] on div "PDF Download" at bounding box center [1291, 20] width 81 height 19
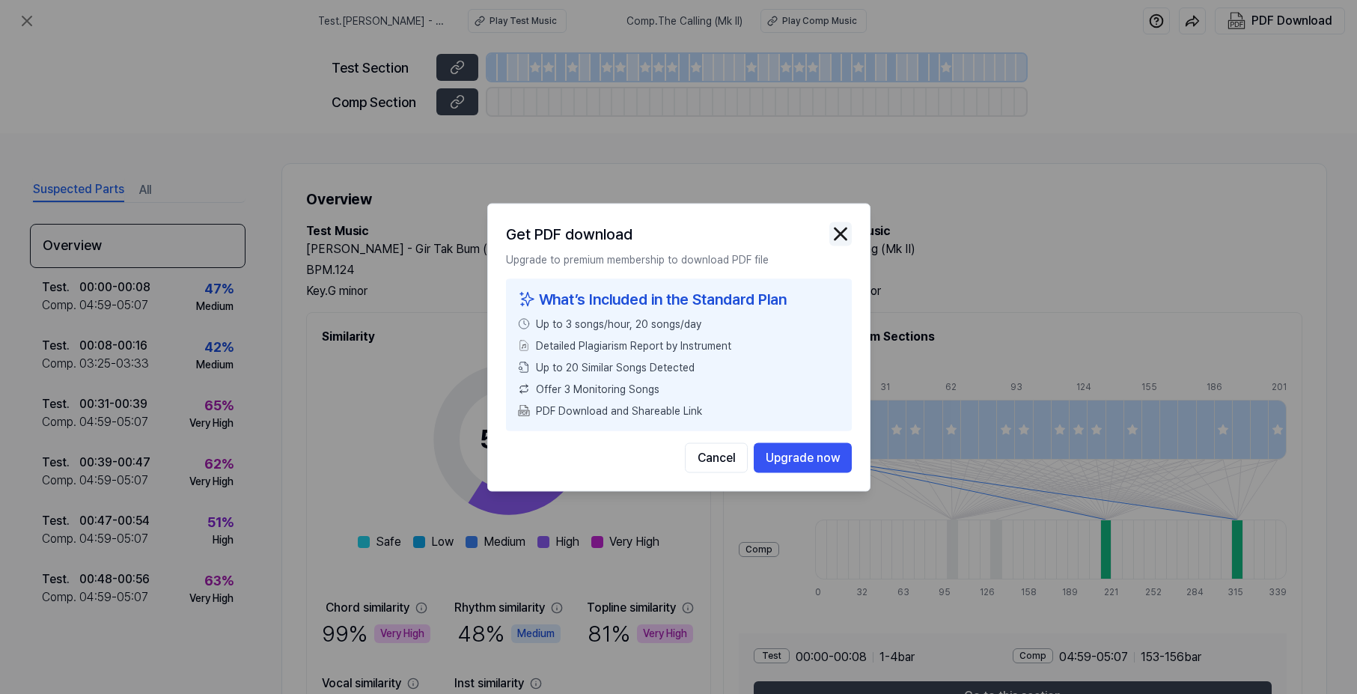
click at [844, 236] on img "button" at bounding box center [840, 233] width 22 height 22
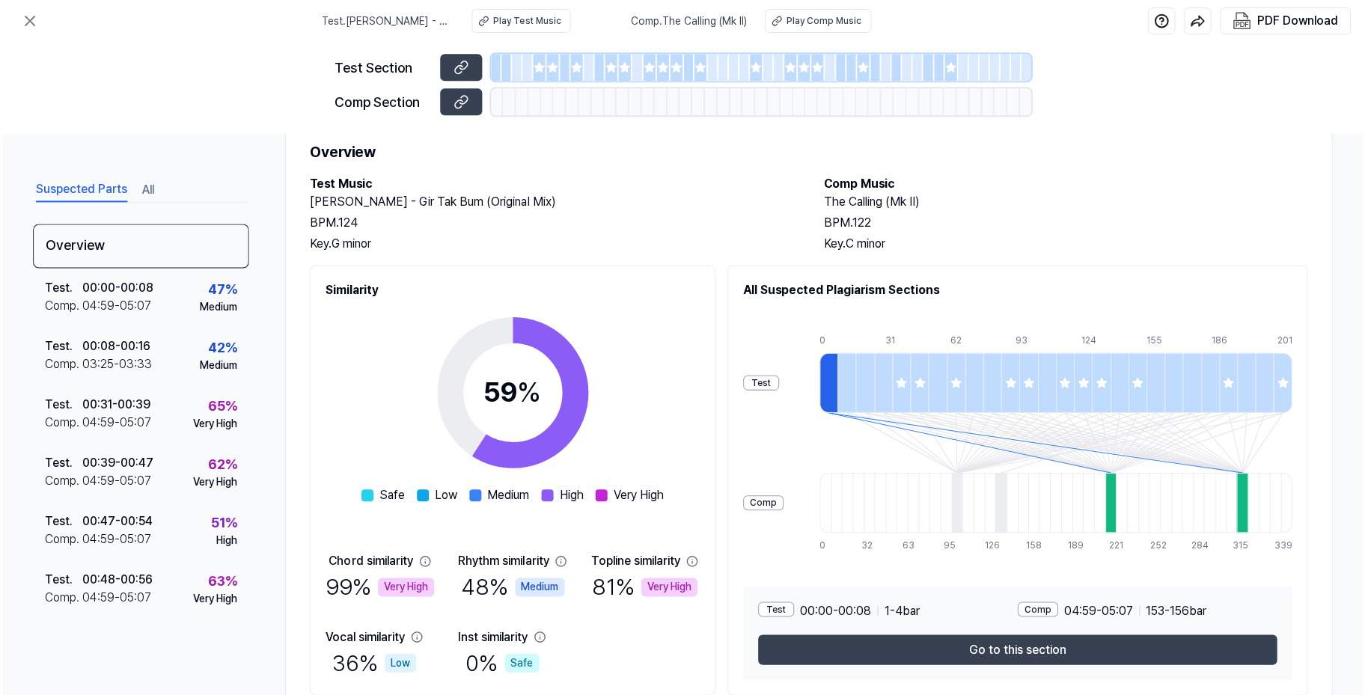
scroll to position [50, 0]
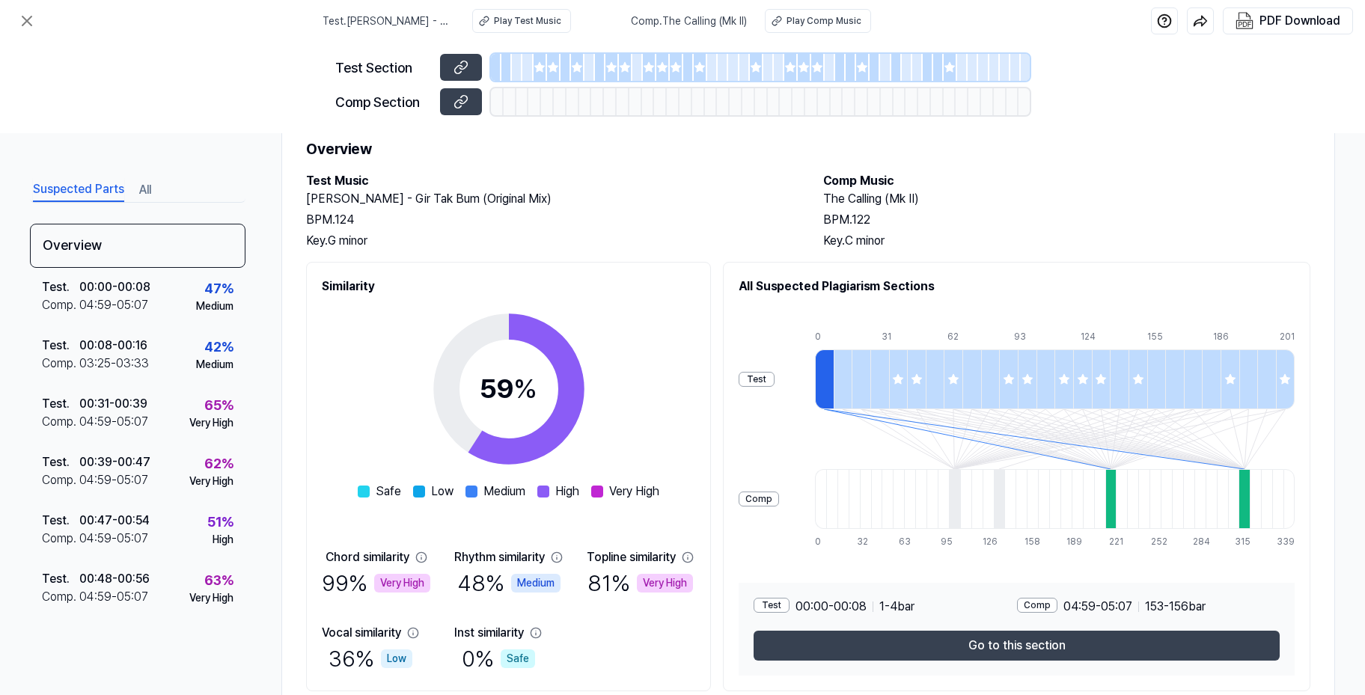
click at [649, 410] on div "Similarity 59 % Safe Low Medium High Very High Chord similarity 99 % Very High …" at bounding box center [808, 476] width 1004 height 429
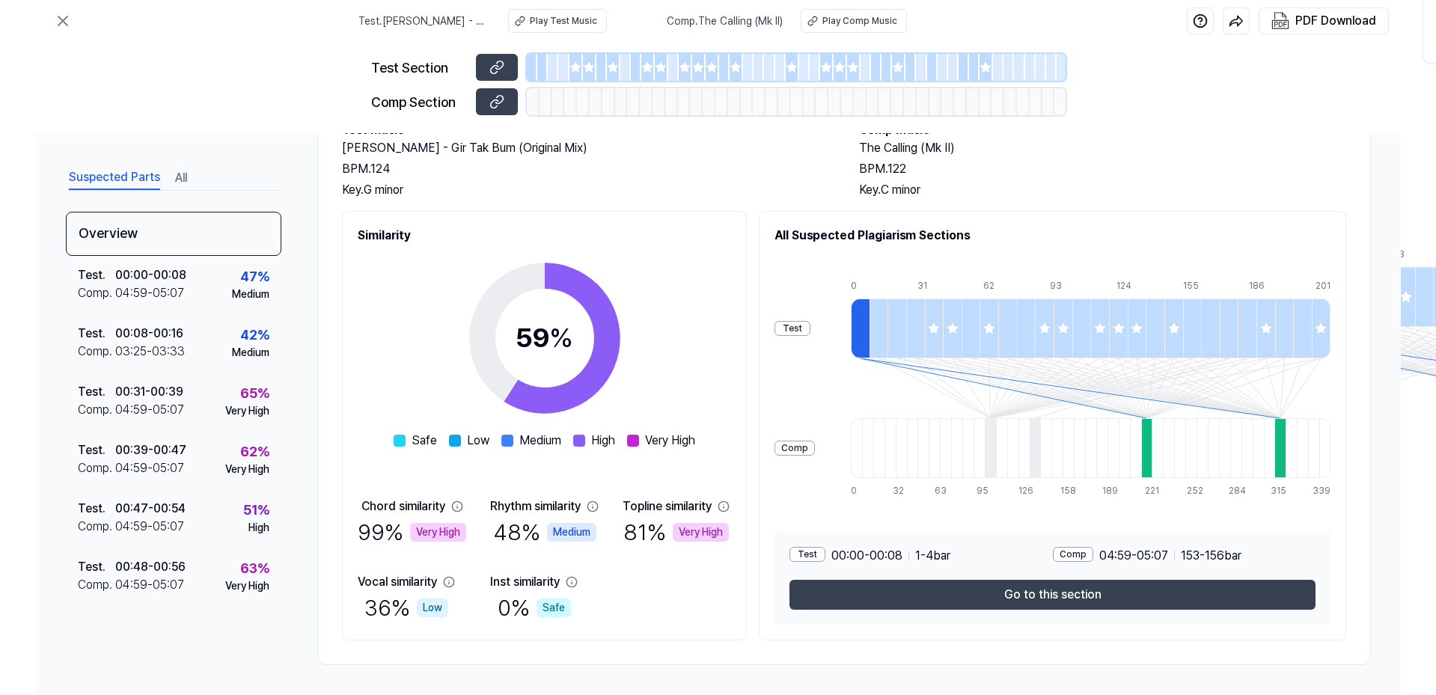
scroll to position [0, 0]
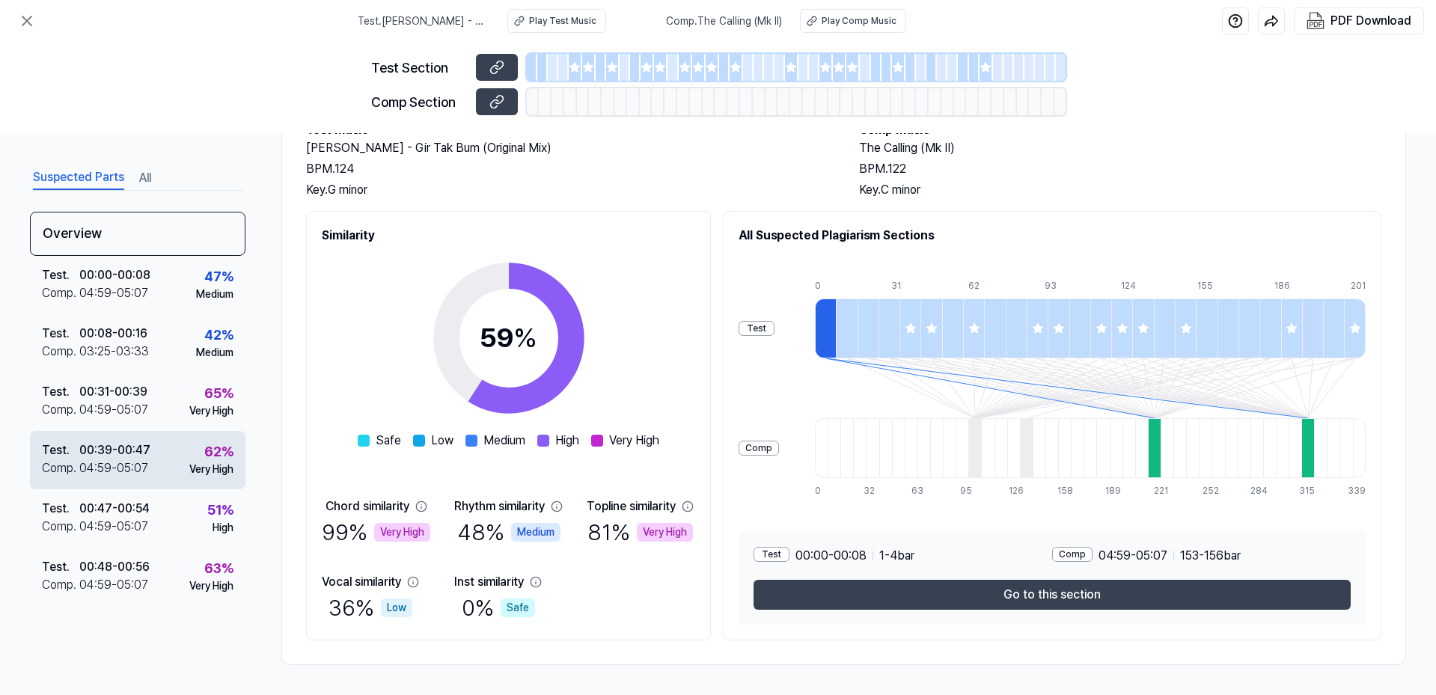
click at [111, 463] on div "04:59 - 05:07" at bounding box center [113, 468] width 69 height 18
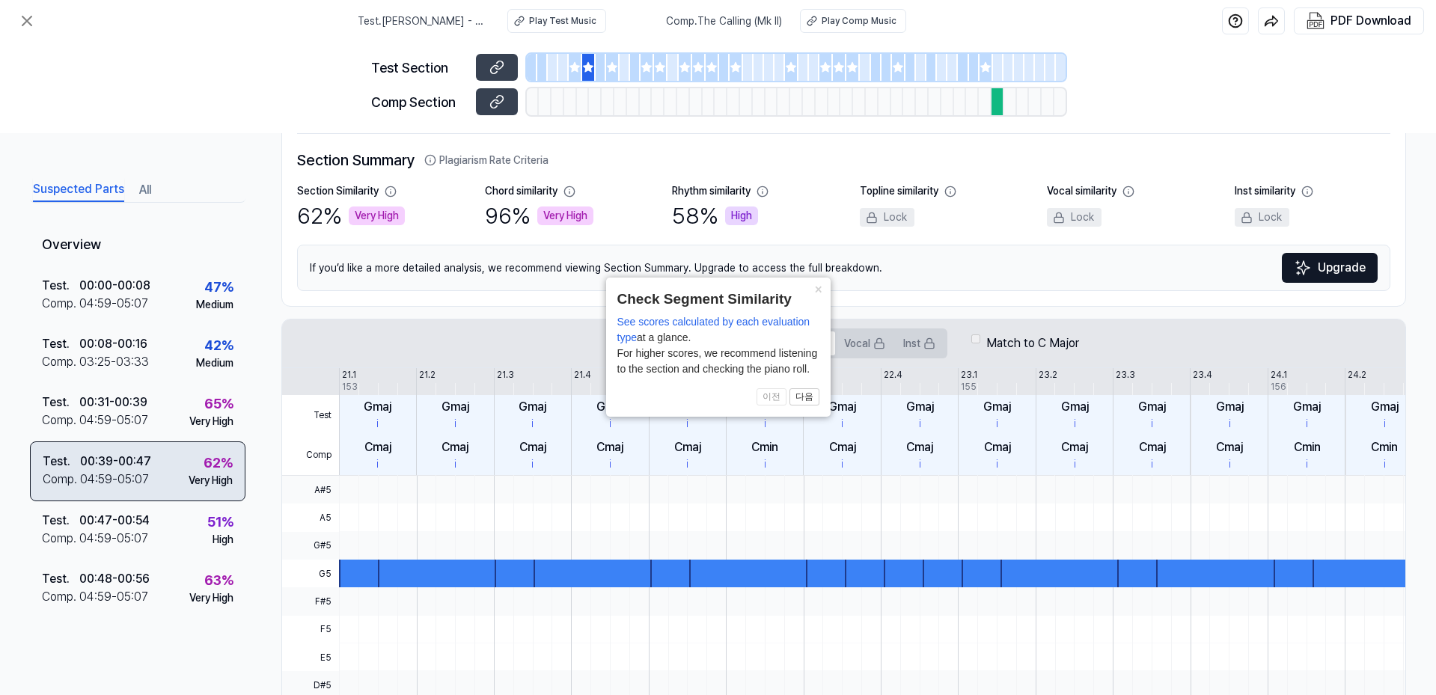
scroll to position [75, 0]
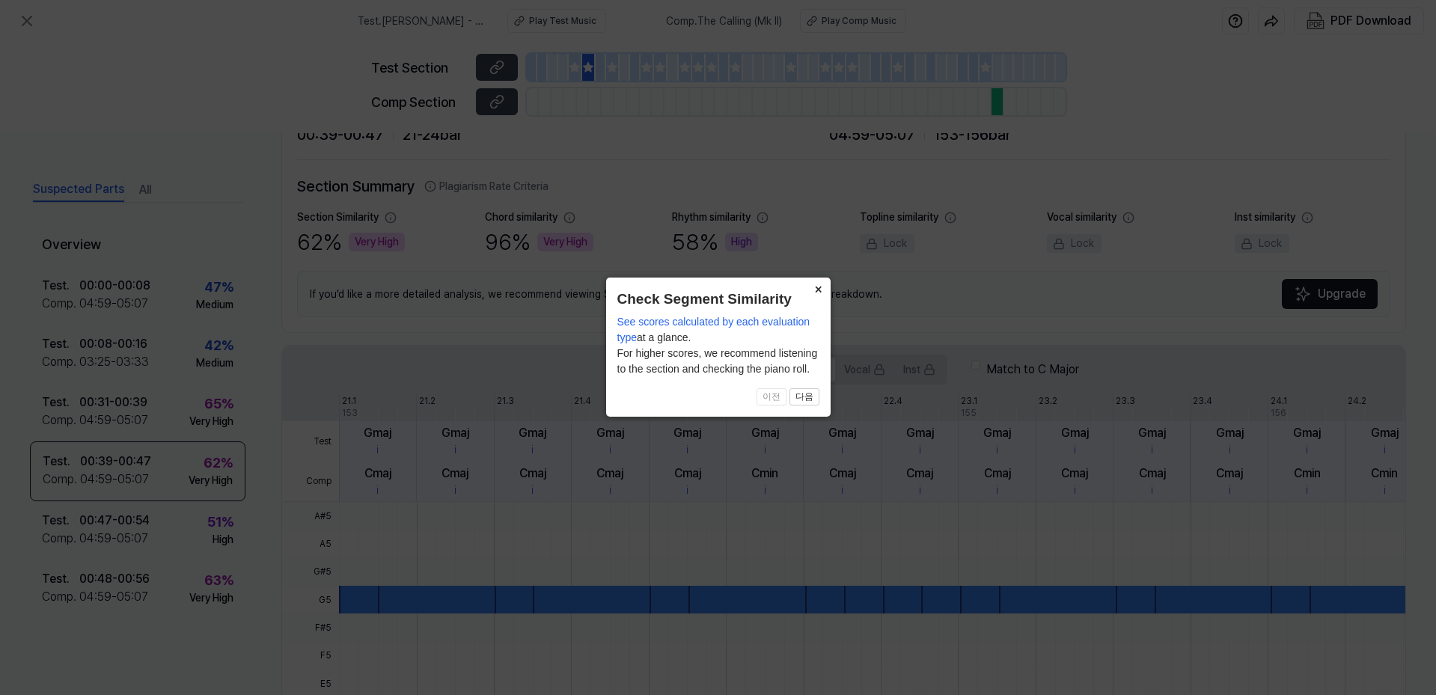
click at [819, 286] on button "×" at bounding box center [819, 288] width 24 height 21
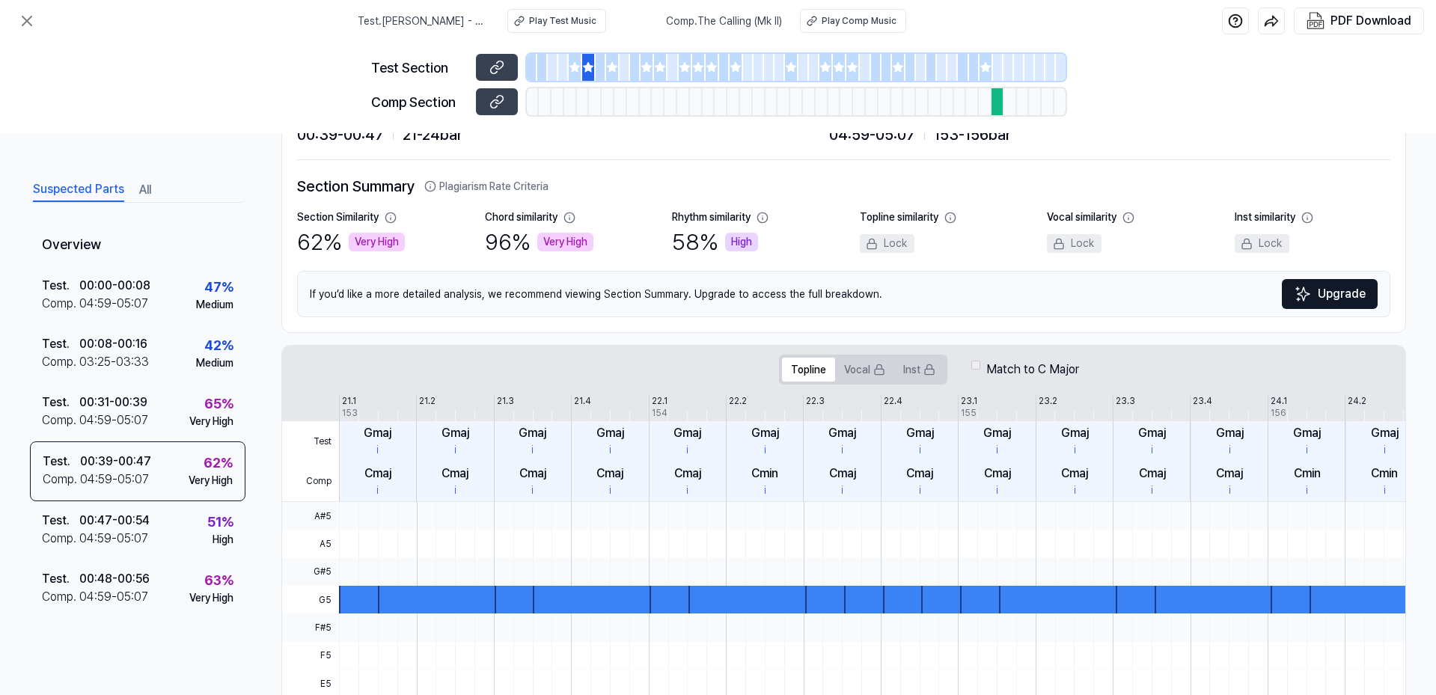
click at [142, 189] on button "All" at bounding box center [145, 190] width 12 height 24
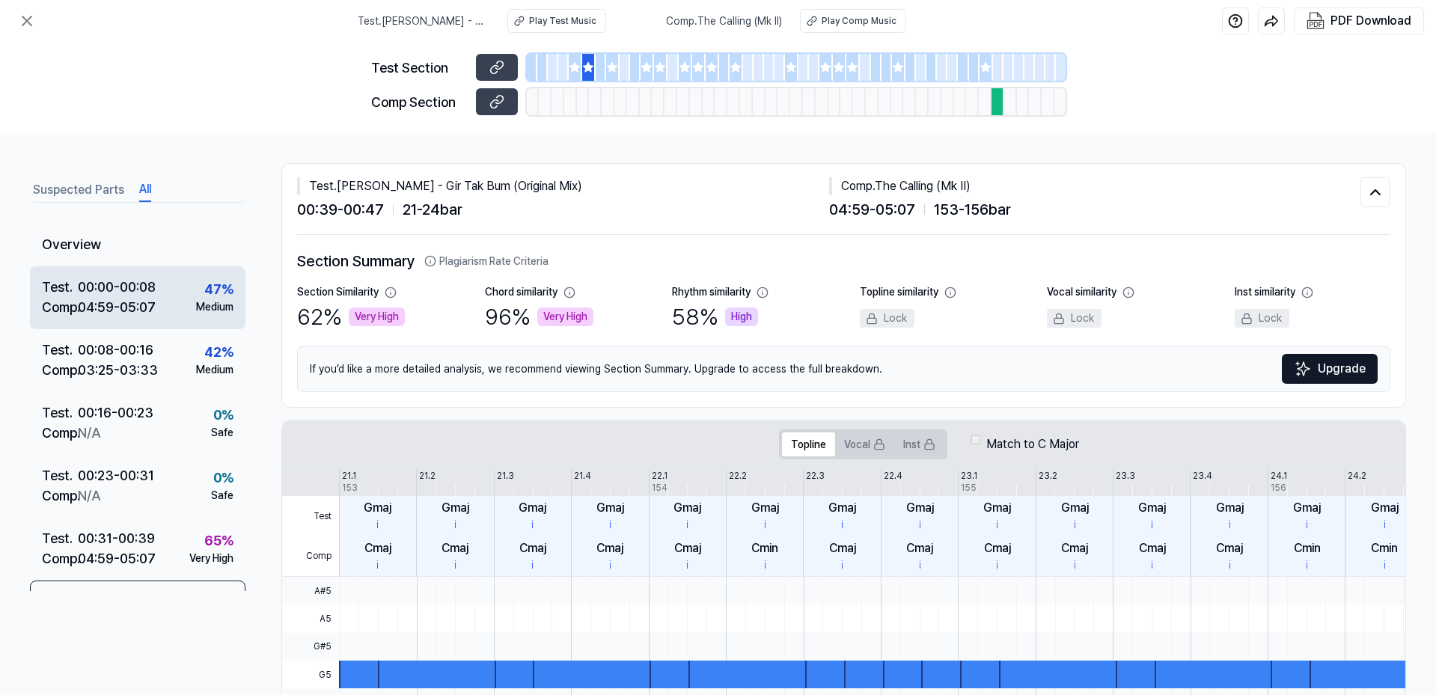
scroll to position [0, 0]
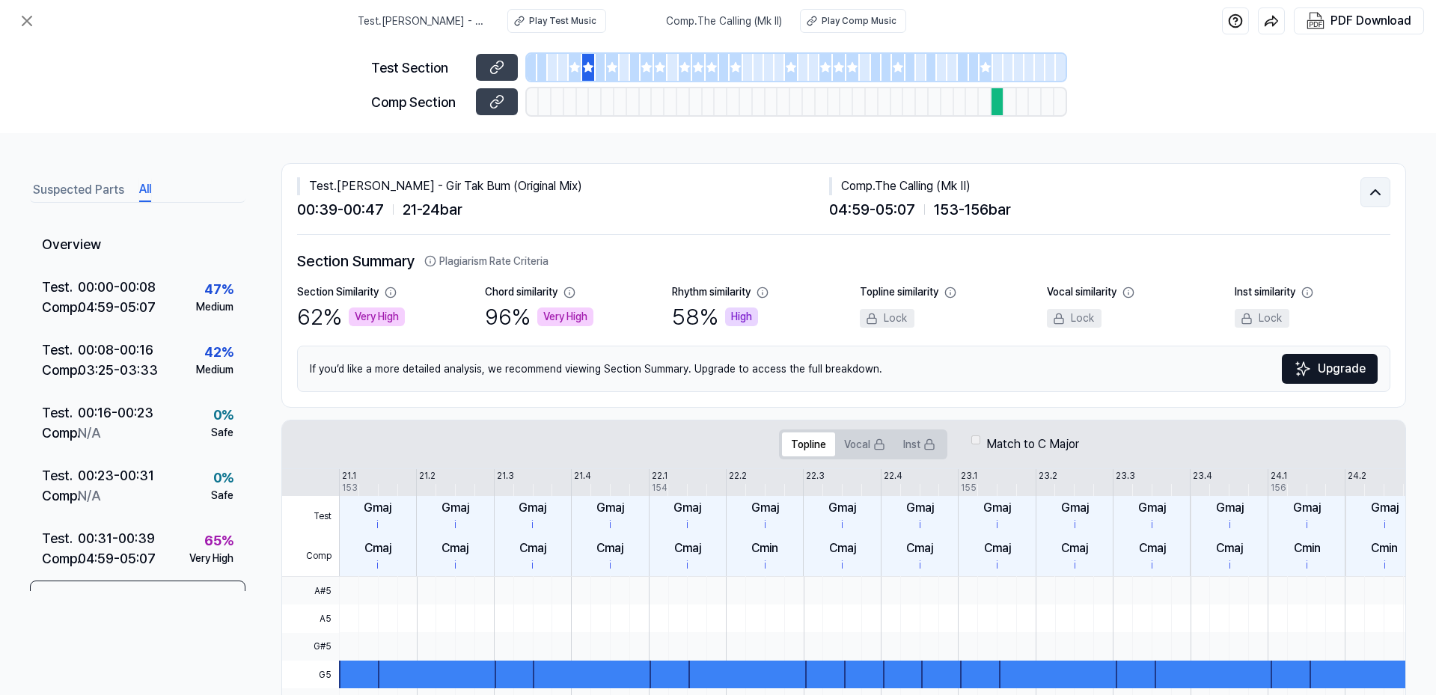
click at [1356, 194] on icon at bounding box center [1375, 192] width 9 height 4
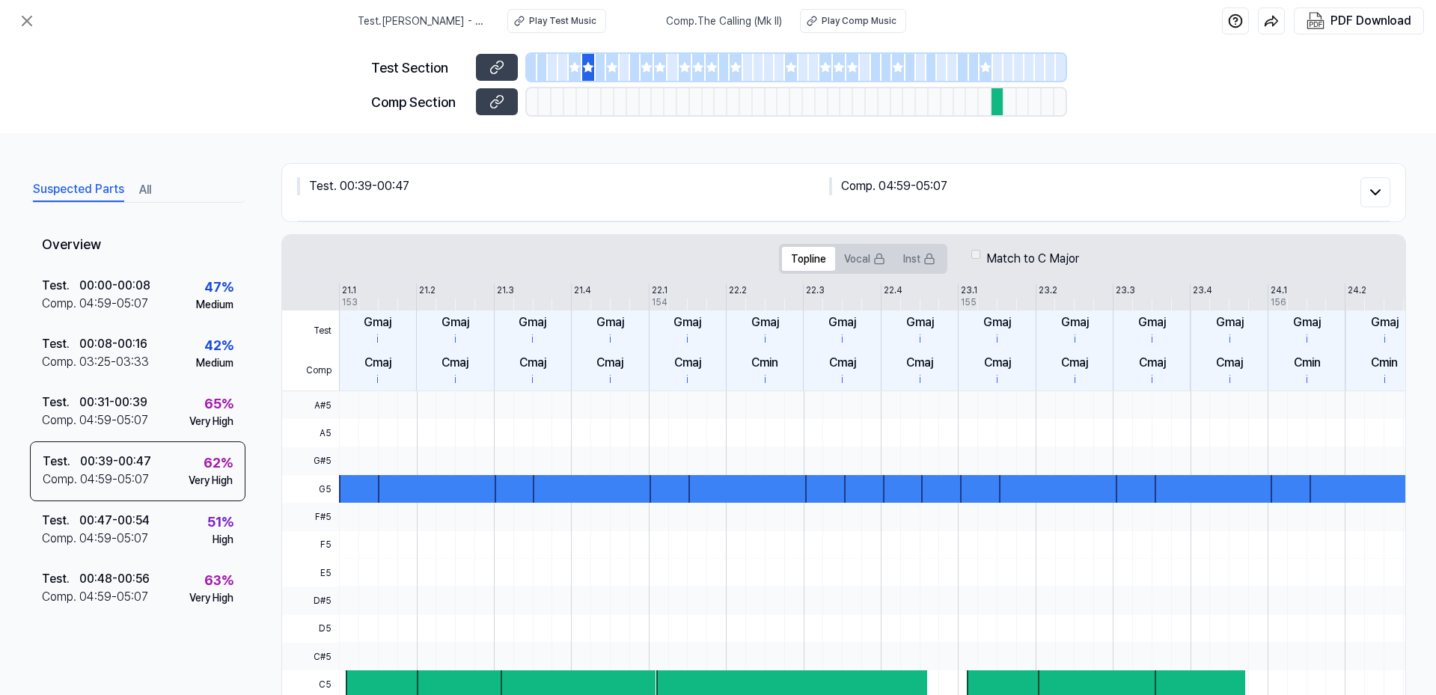
click at [59, 192] on button "Suspected Parts" at bounding box center [78, 190] width 91 height 24
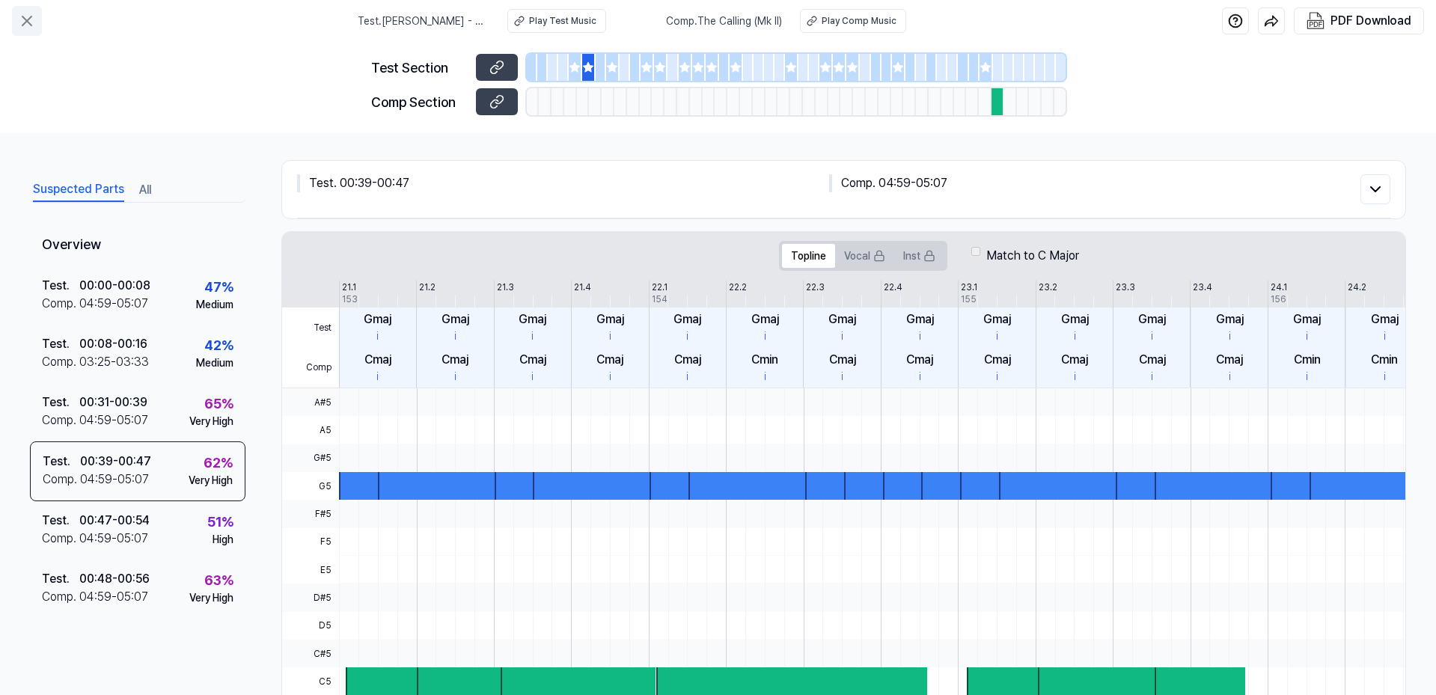
click at [33, 20] on icon at bounding box center [27, 21] width 18 height 18
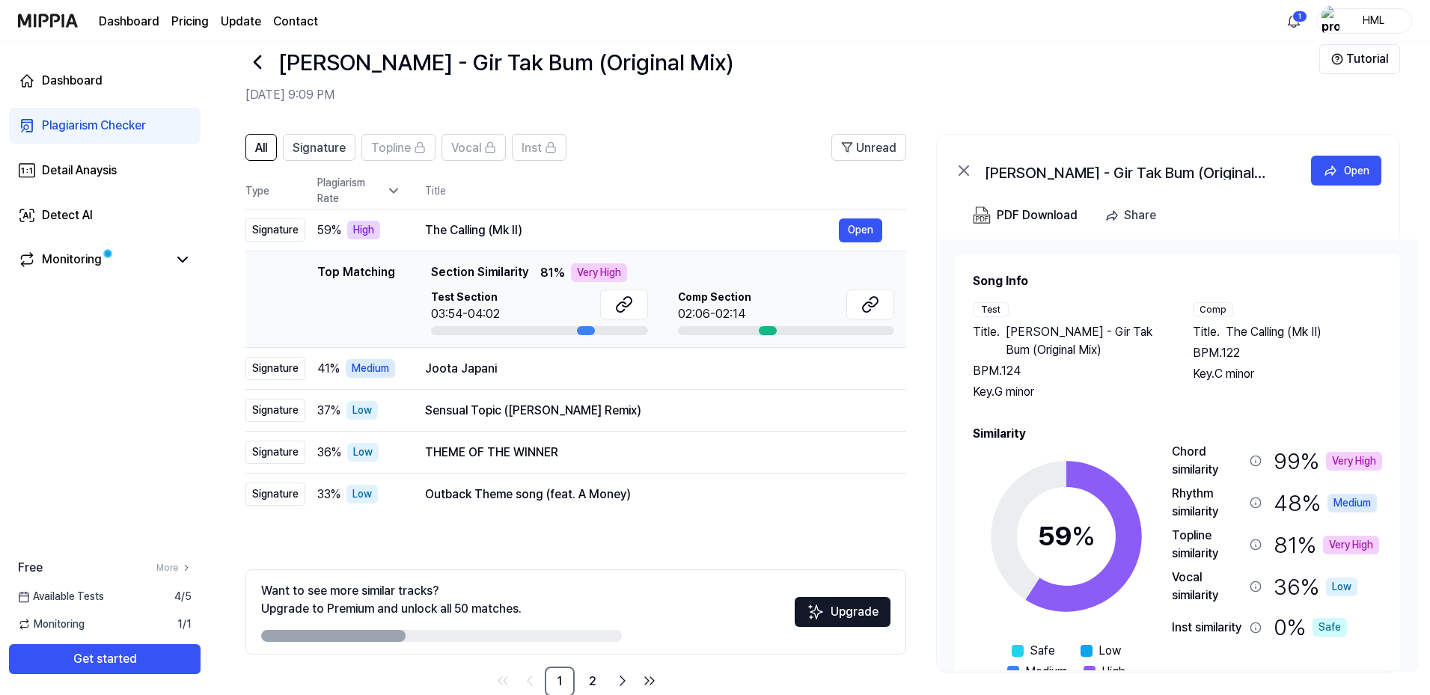
scroll to position [25, 0]
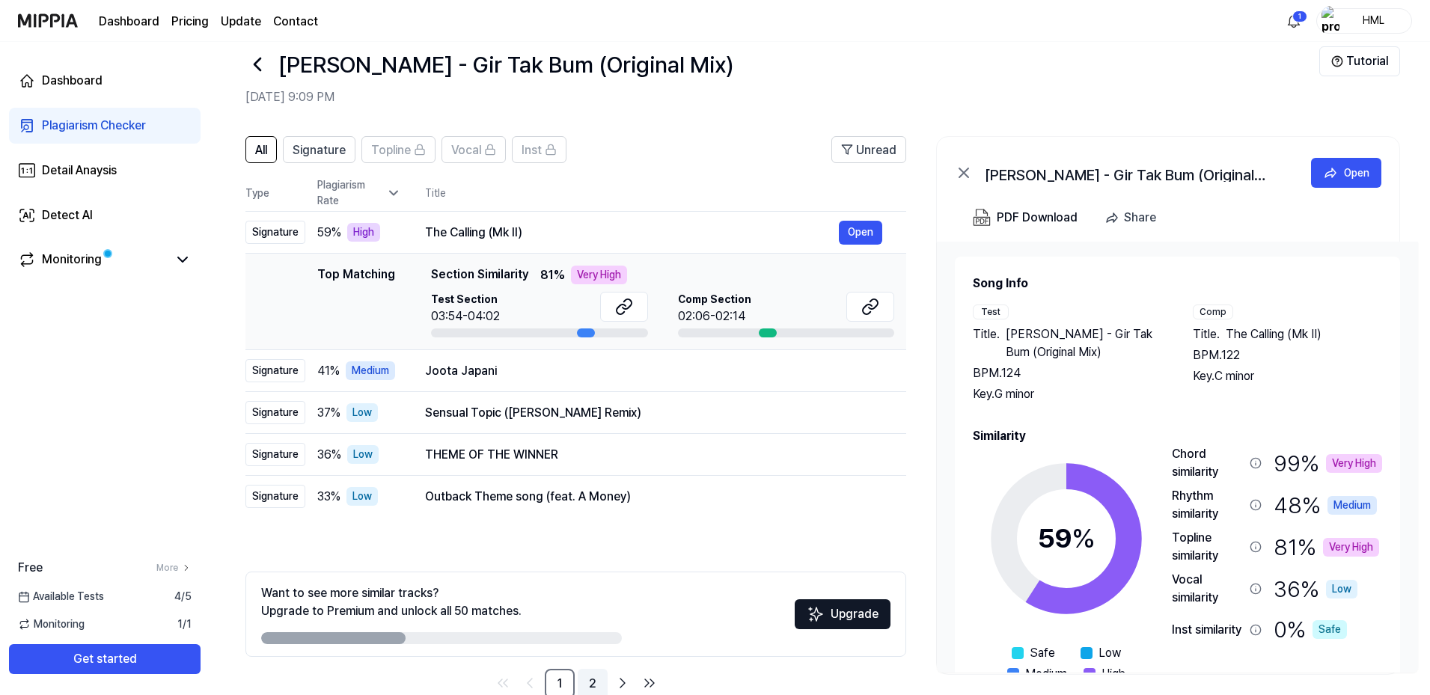
click at [592, 672] on link "2" at bounding box center [593, 684] width 30 height 30
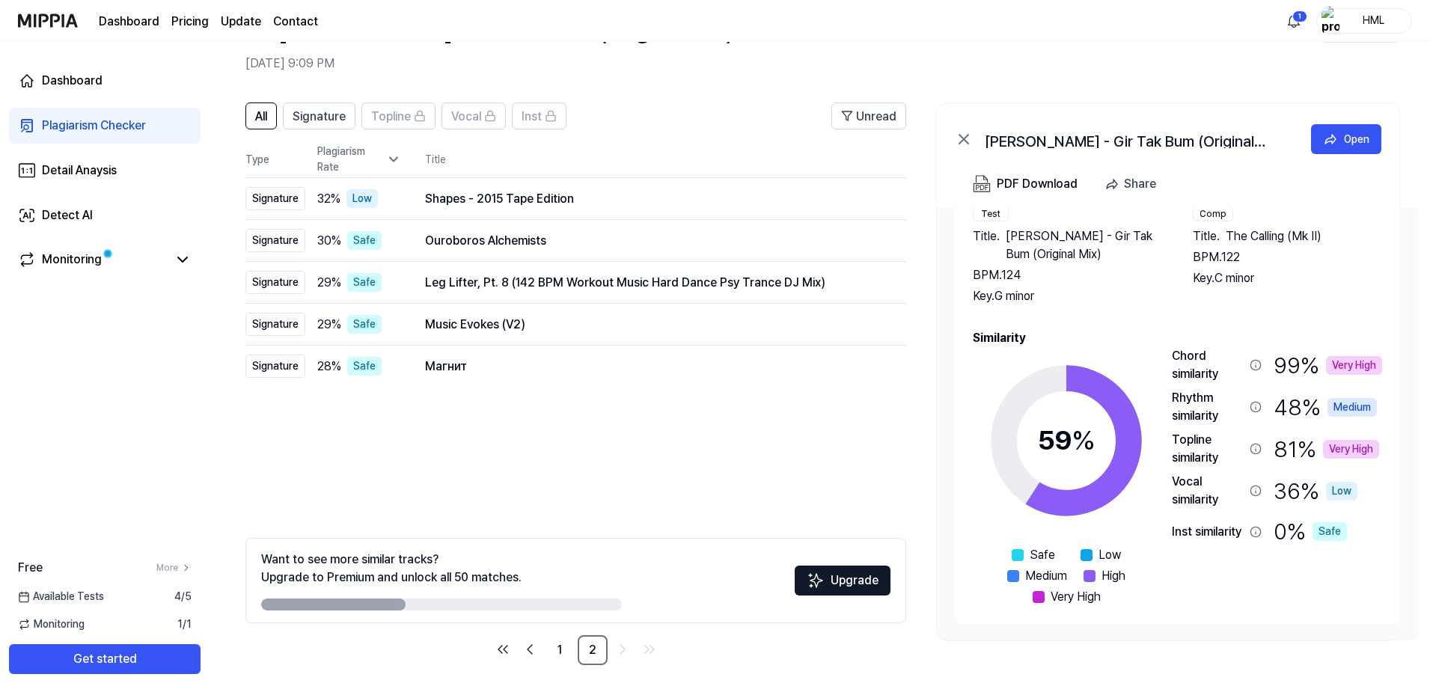
scroll to position [59, 0]
click at [559, 645] on link "1" at bounding box center [560, 650] width 30 height 30
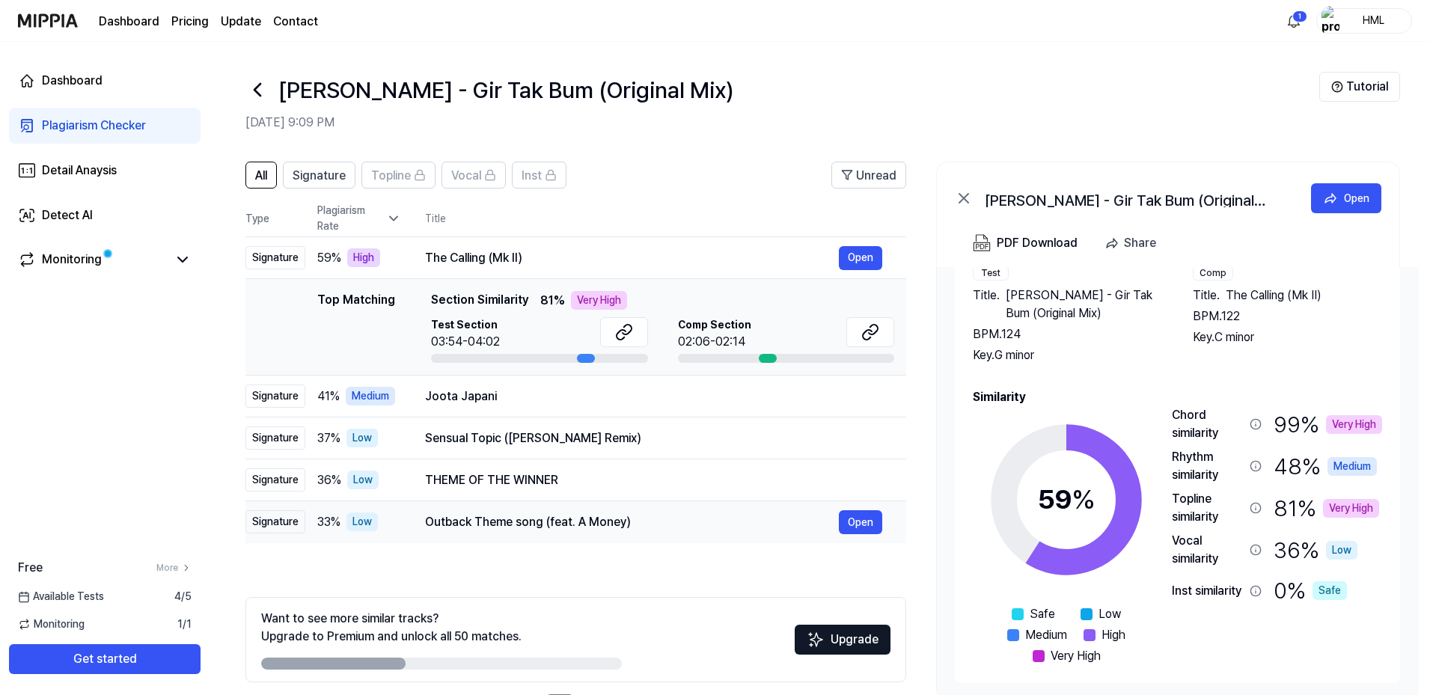
scroll to position [0, 0]
drag, startPoint x: 648, startPoint y: 524, endPoint x: 432, endPoint y: 522, distance: 216.3
click at [432, 522] on div "Outback Theme song (feat. A Money)" at bounding box center [632, 522] width 414 height 18
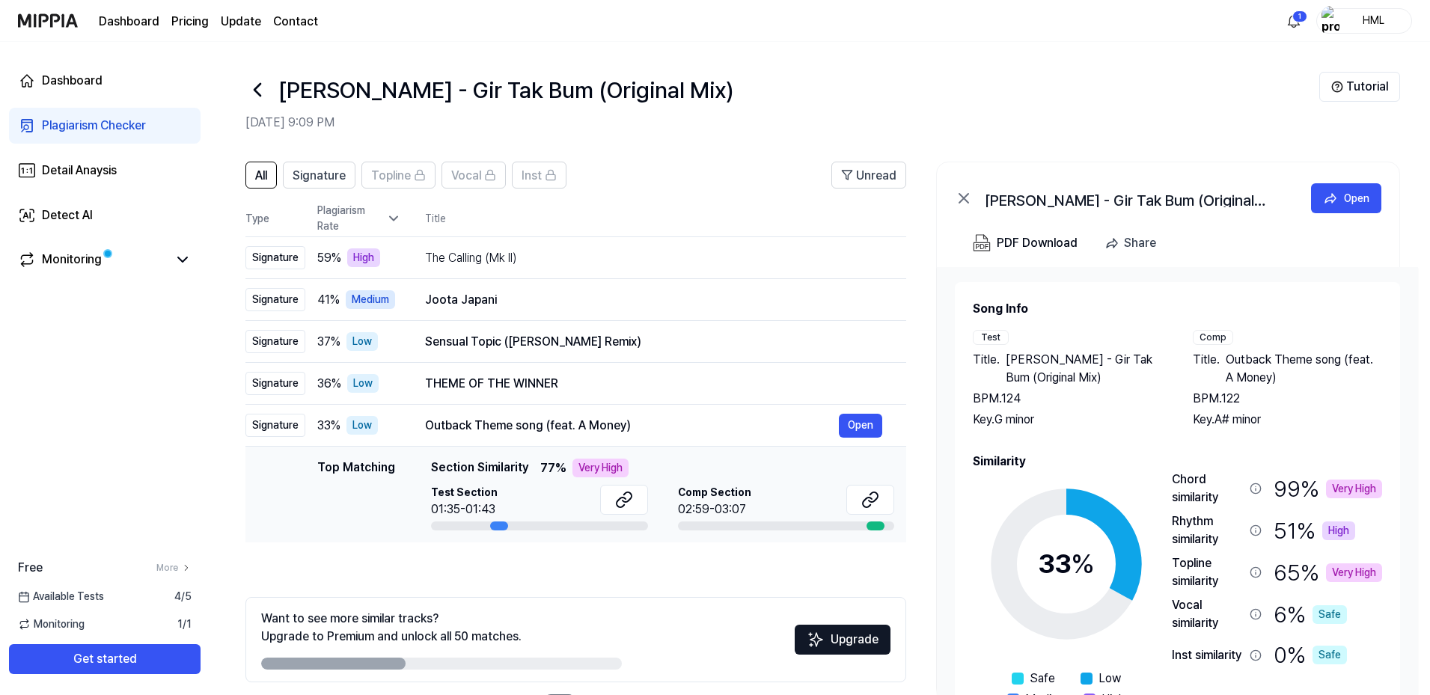
drag, startPoint x: 432, startPoint y: 522, endPoint x: 467, endPoint y: 522, distance: 35.2
click at [467, 523] on td "Top Matching Top Matching Section Similarity 77 % Very High Test Section 01:35-…" at bounding box center [575, 495] width 661 height 97
click at [869, 503] on icon at bounding box center [870, 500] width 18 height 18
click at [862, 258] on button "Open" at bounding box center [860, 258] width 43 height 24
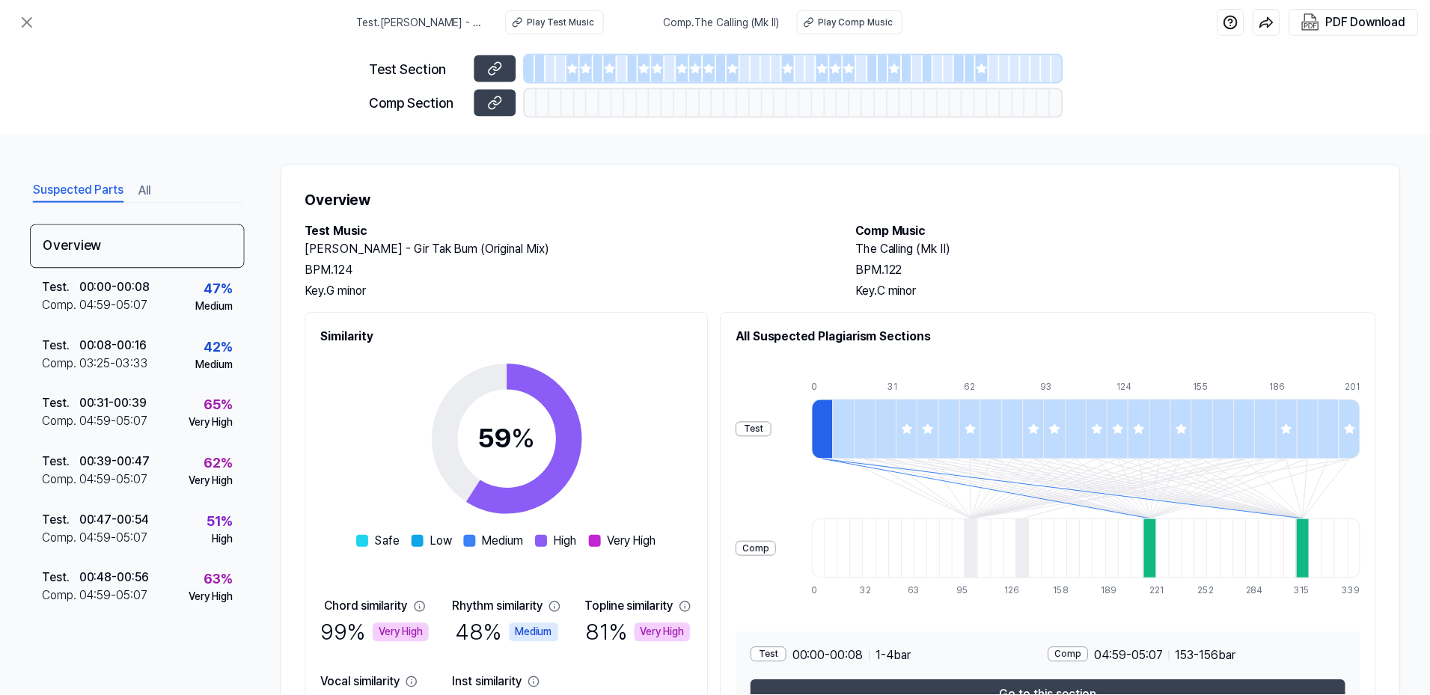
scroll to position [34, 0]
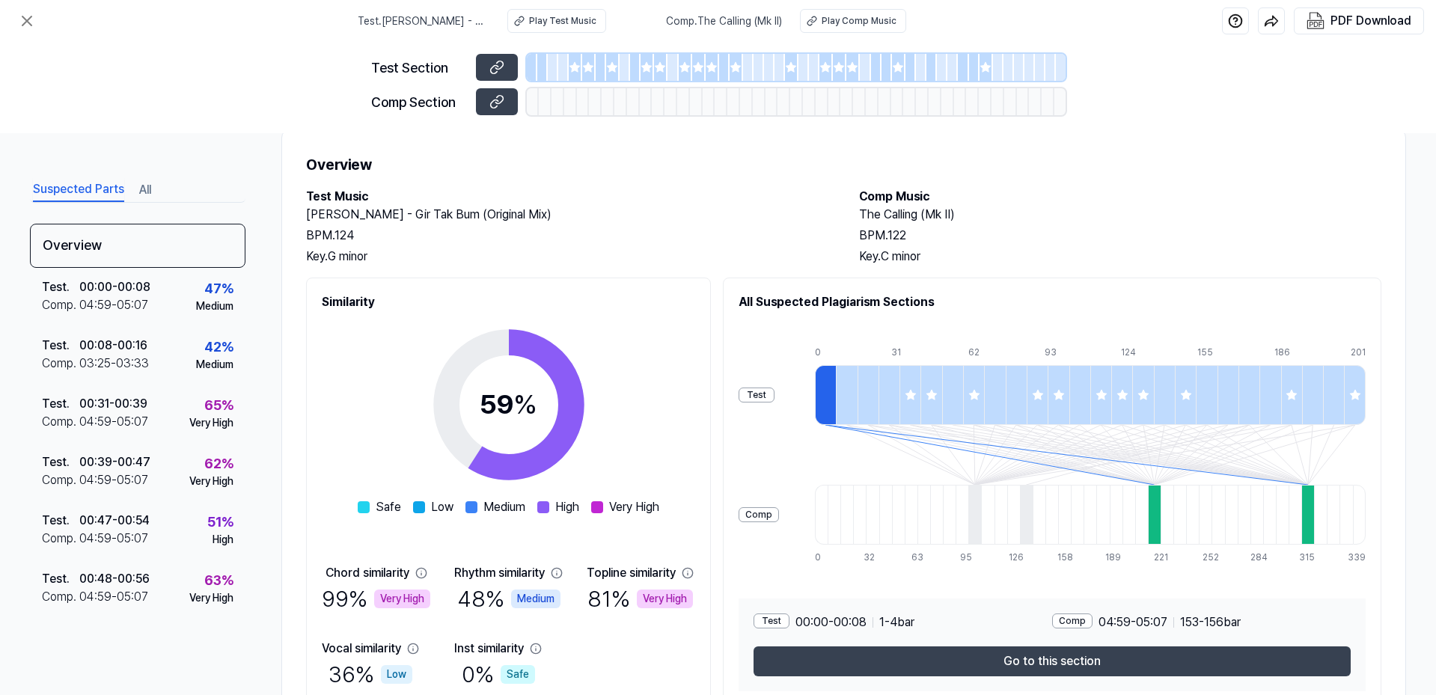
click at [957, 215] on h2 "The Calling (Mk II)" at bounding box center [1120, 215] width 523 height 18
click at [30, 19] on icon at bounding box center [27, 21] width 18 height 18
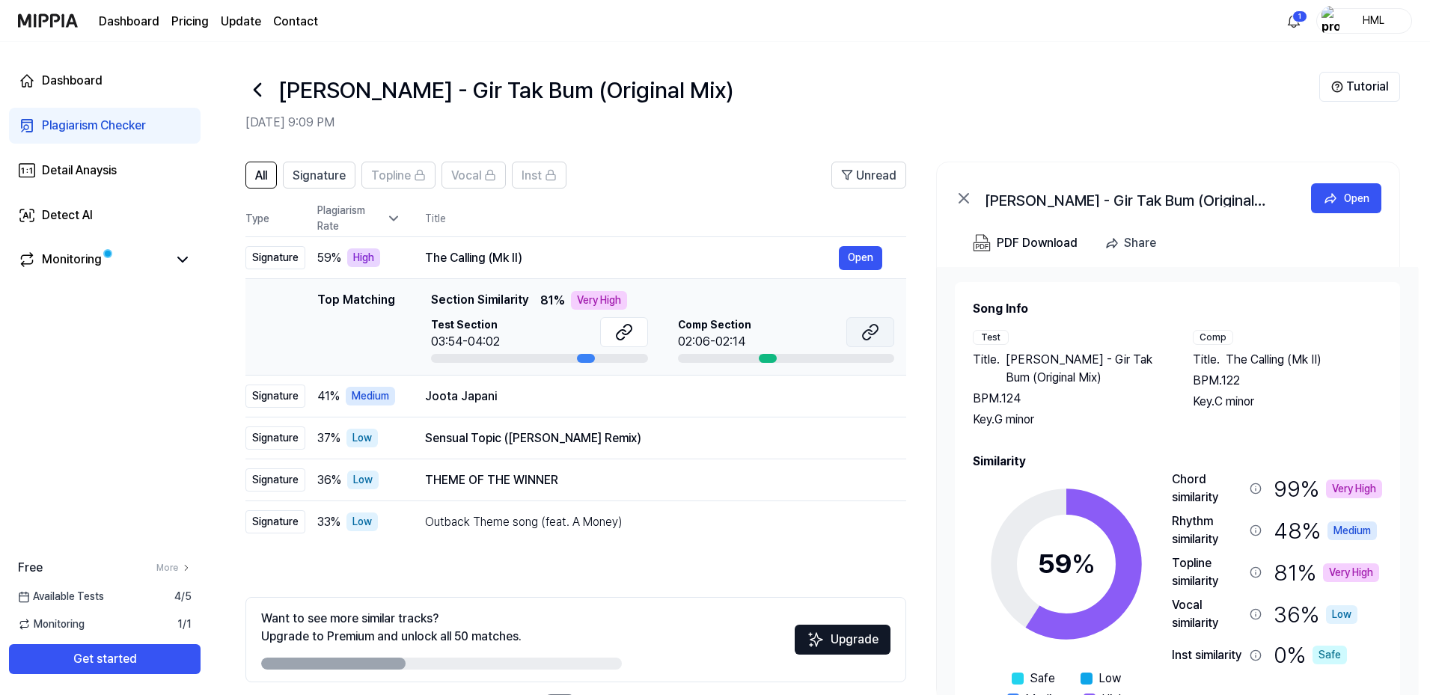
click at [875, 331] on icon at bounding box center [870, 332] width 18 height 18
click at [412, 401] on td "Joota Japani Open" at bounding box center [653, 397] width 505 height 42
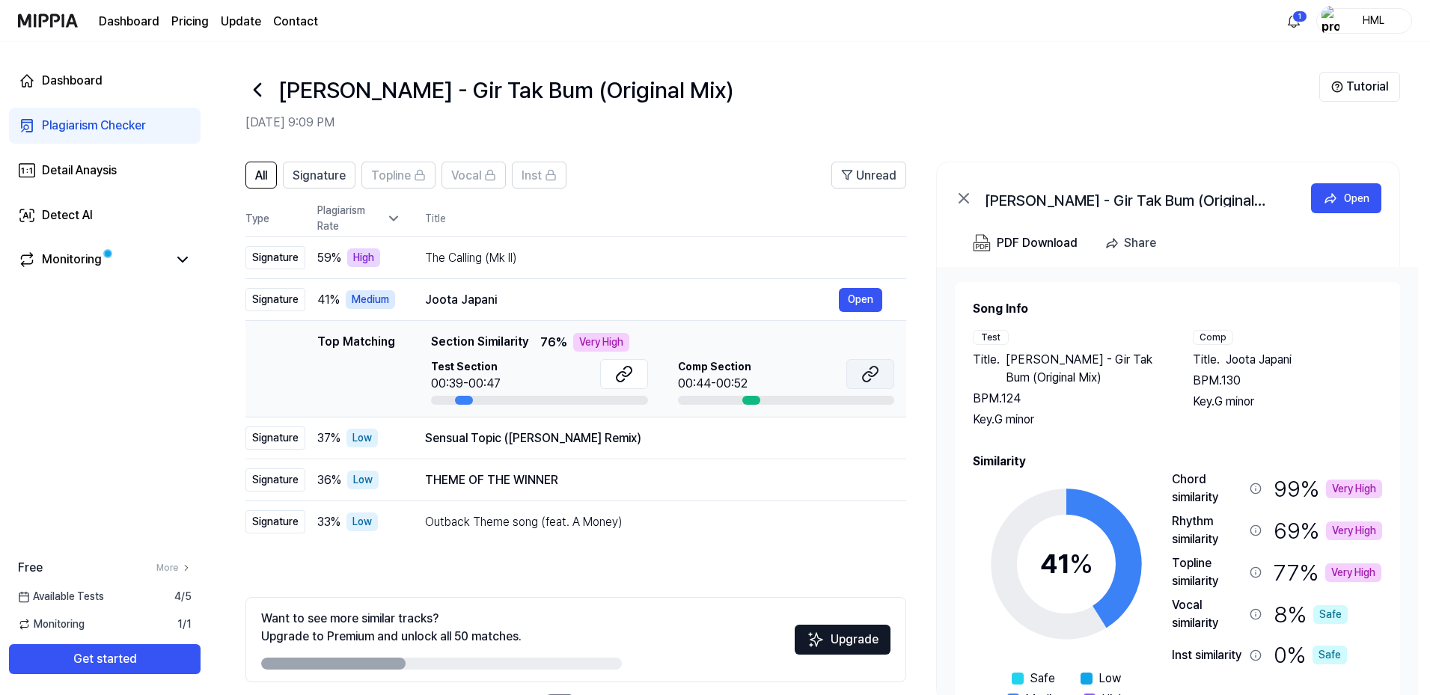
click at [875, 374] on icon at bounding box center [873, 372] width 9 height 10
click at [89, 265] on div "Monitoring" at bounding box center [72, 260] width 60 height 18
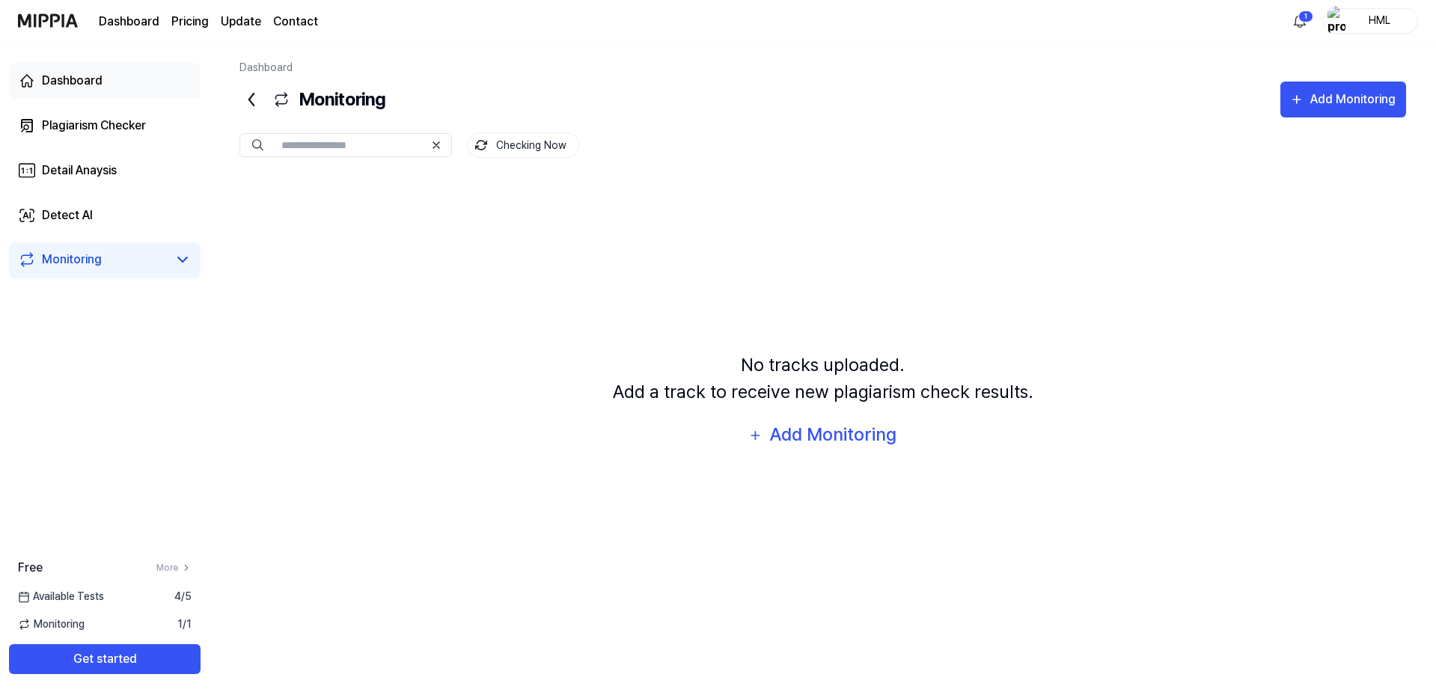
click at [58, 82] on div "Dashboard" at bounding box center [72, 81] width 61 height 18
